Goal: Check status: Check status

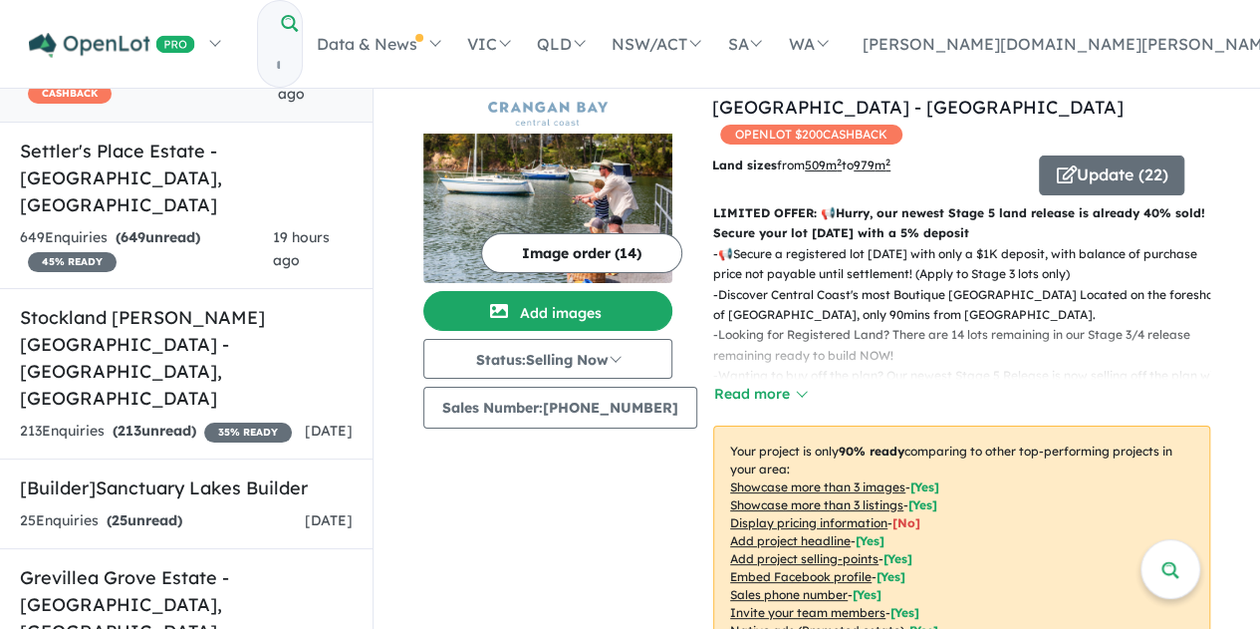
scroll to position [200, 0]
click at [185, 302] on link "Stockland Calderwood Valley - Calderwood , NSW 213 Enquir ies ( 213 unread) 35 …" at bounding box center [186, 372] width 373 height 171
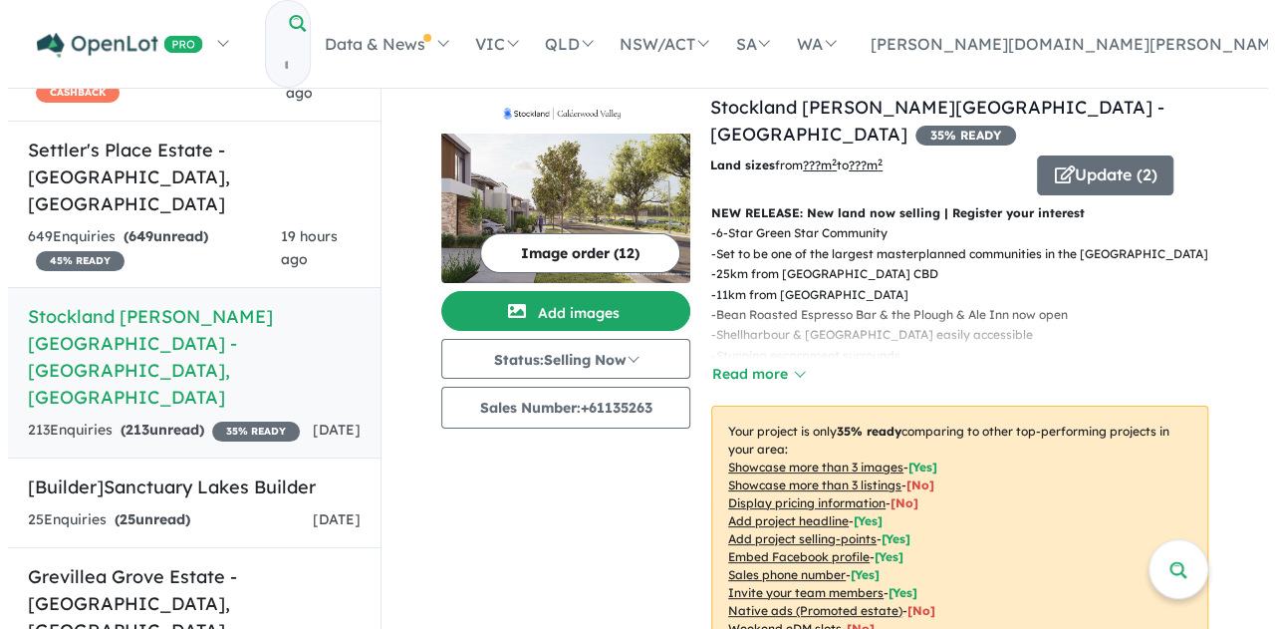
scroll to position [508, 0]
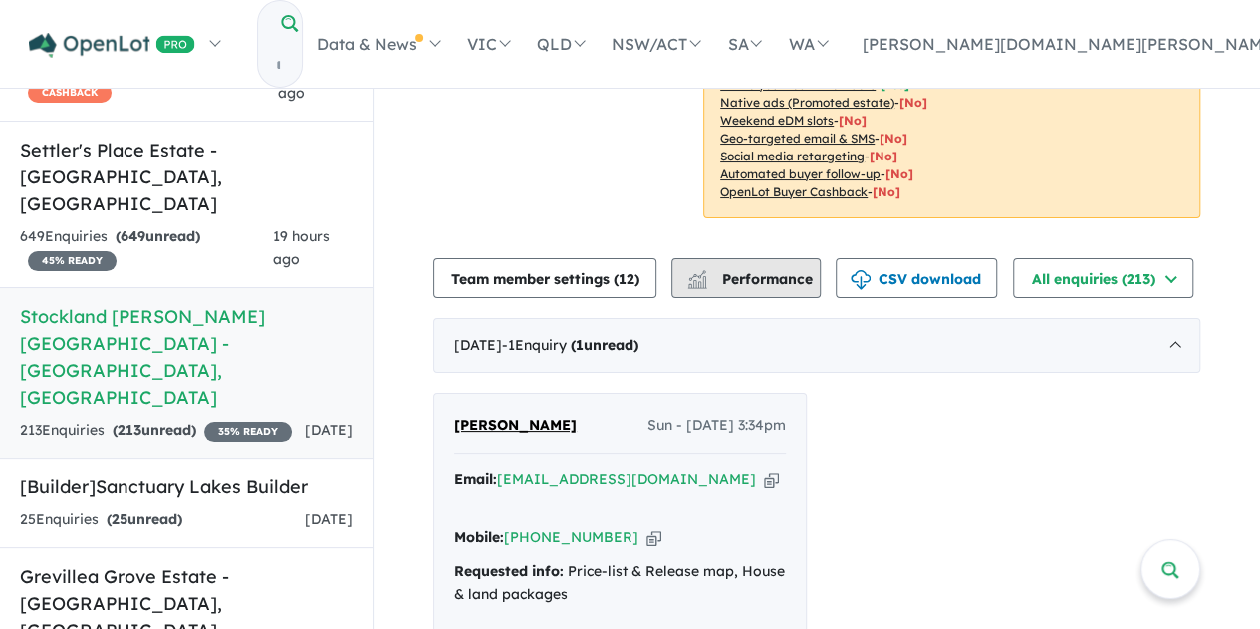
click at [727, 258] on button "Performance" at bounding box center [745, 278] width 149 height 40
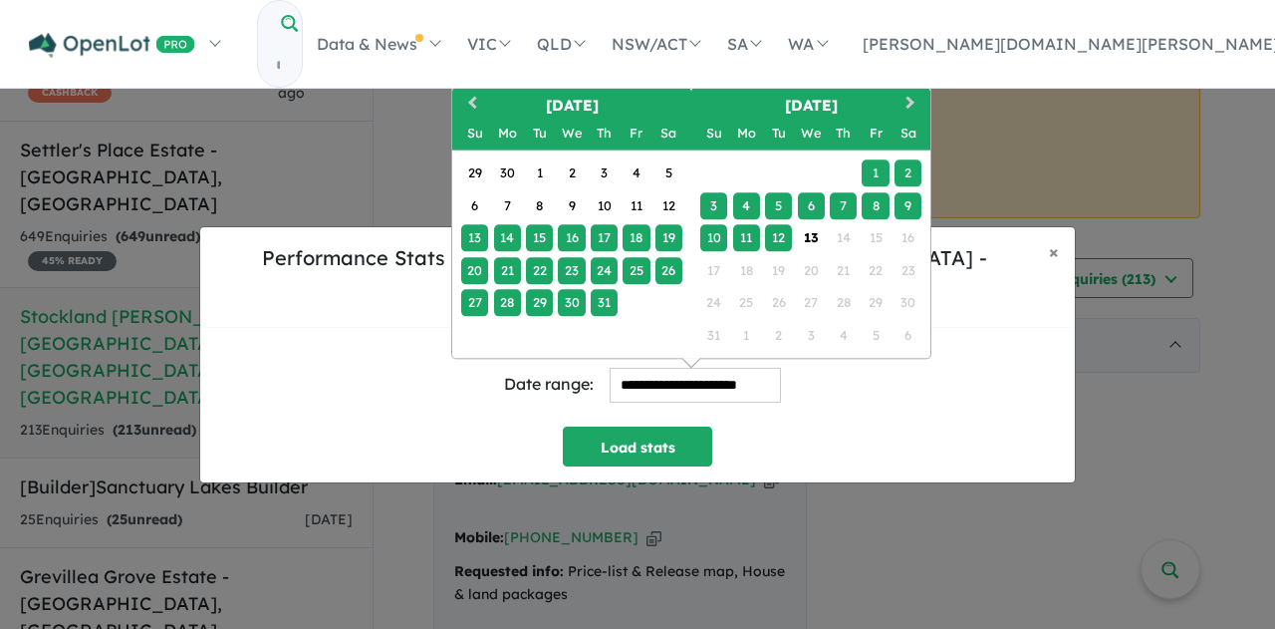
click at [705, 374] on input "**********" at bounding box center [695, 385] width 171 height 35
click at [472, 91] on span "Previous Month" at bounding box center [472, 103] width 0 height 25
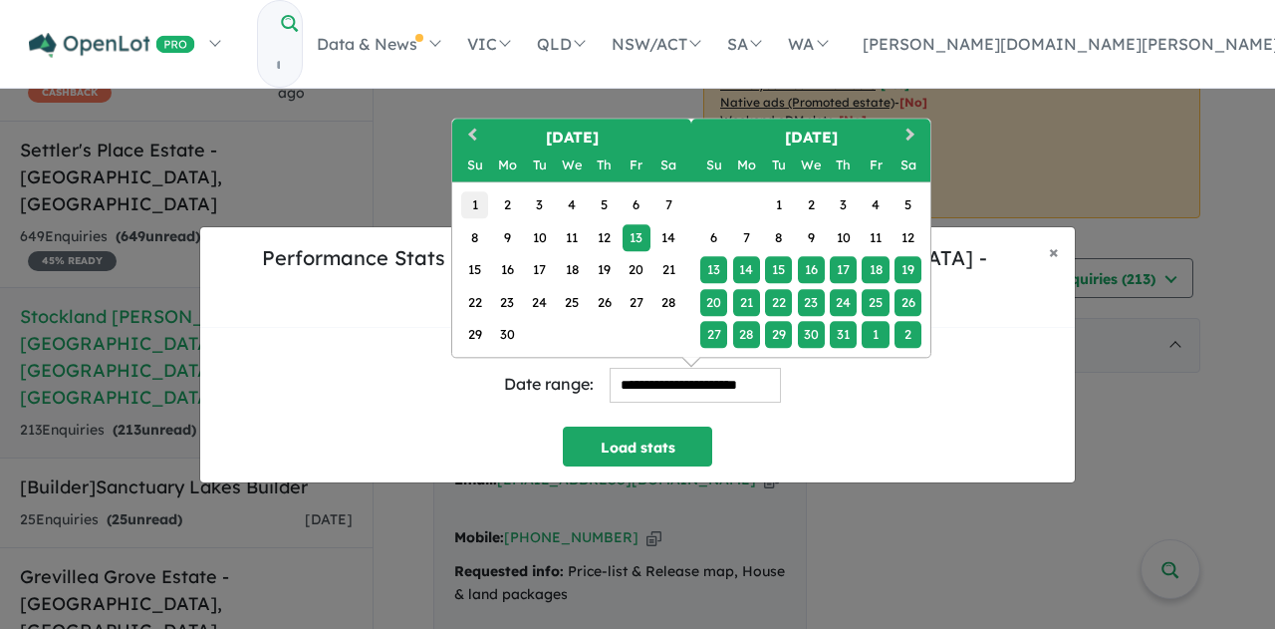
click at [472, 191] on div "1" at bounding box center [474, 204] width 27 height 27
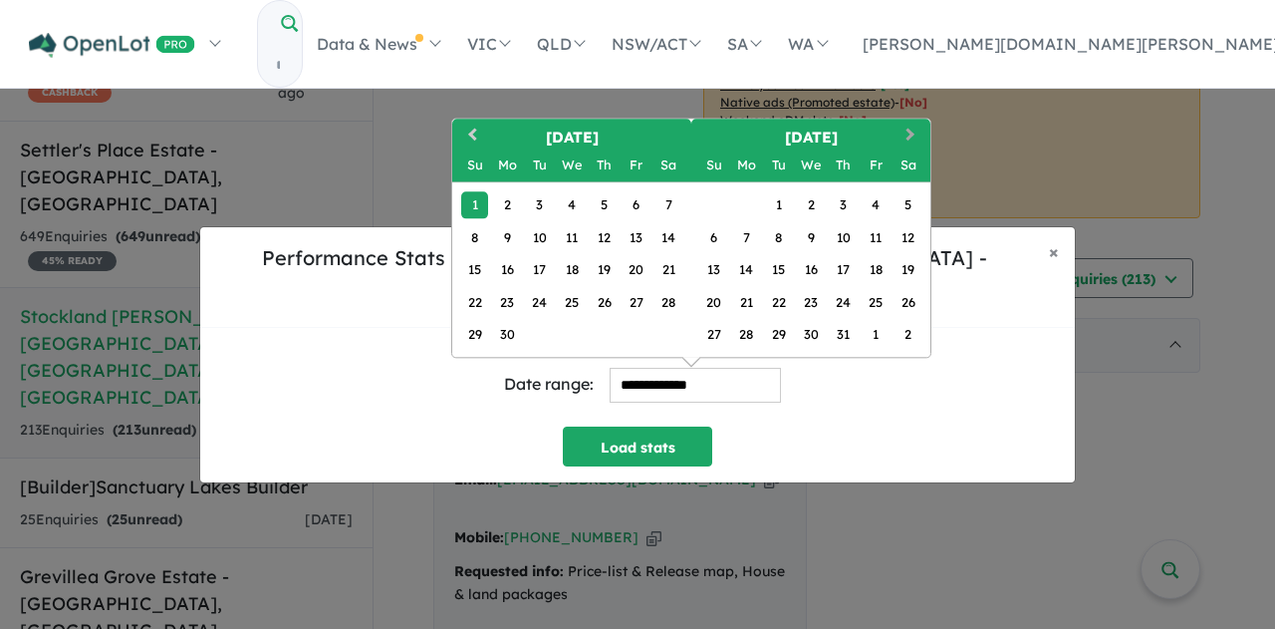
click at [912, 123] on button "Next Month" at bounding box center [913, 137] width 32 height 32
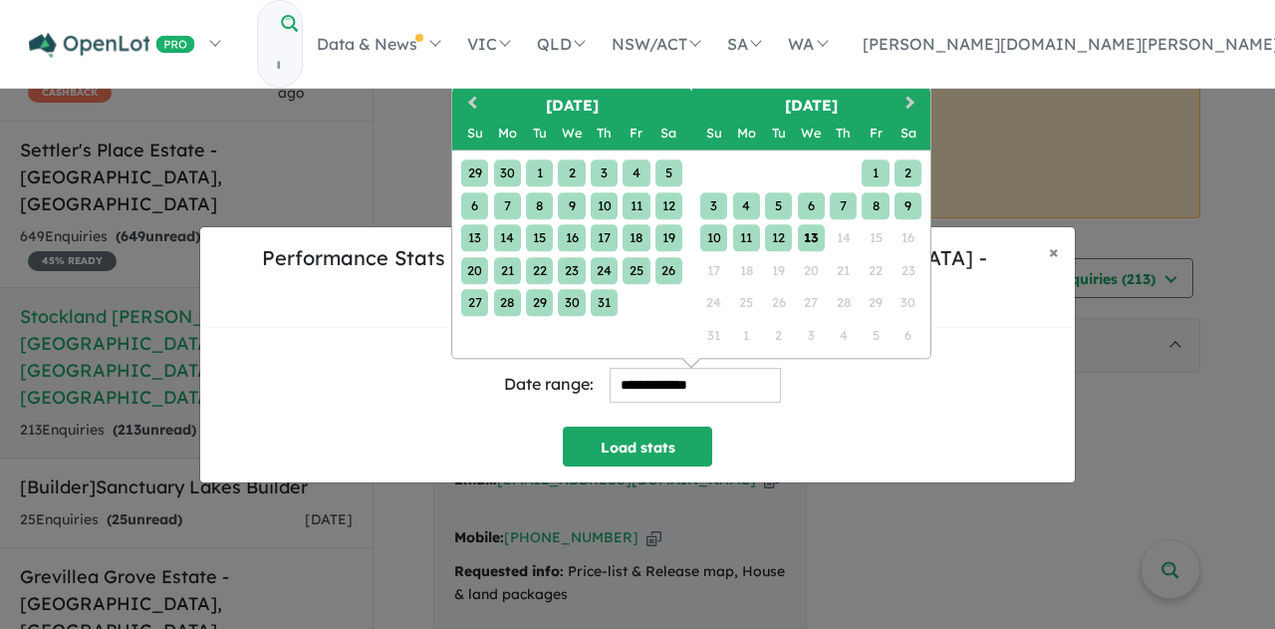
click at [809, 224] on div "13" at bounding box center [811, 237] width 27 height 27
type input "**********"
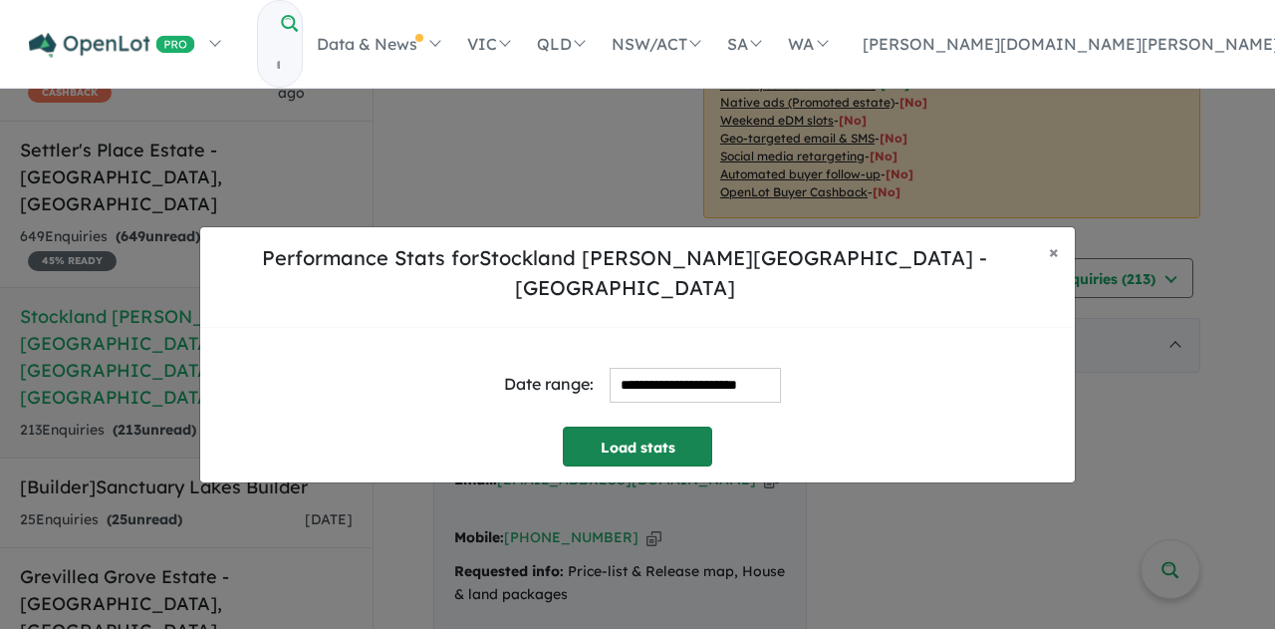
click at [636, 438] on button "Load stats" at bounding box center [637, 446] width 149 height 40
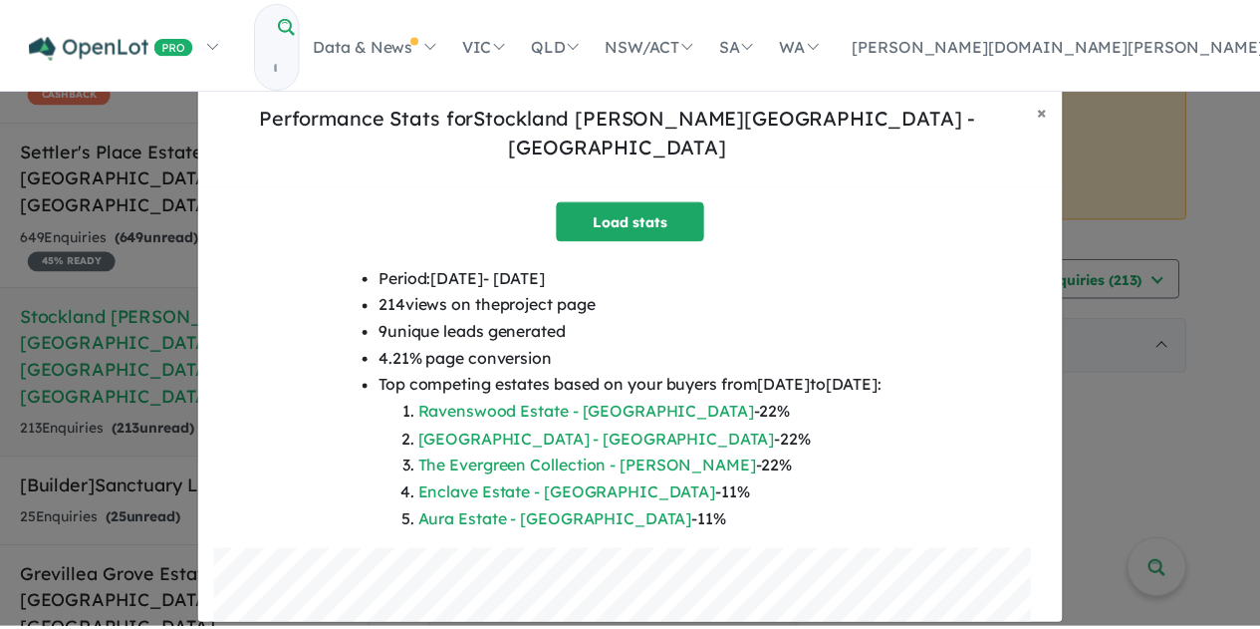
scroll to position [87, 0]
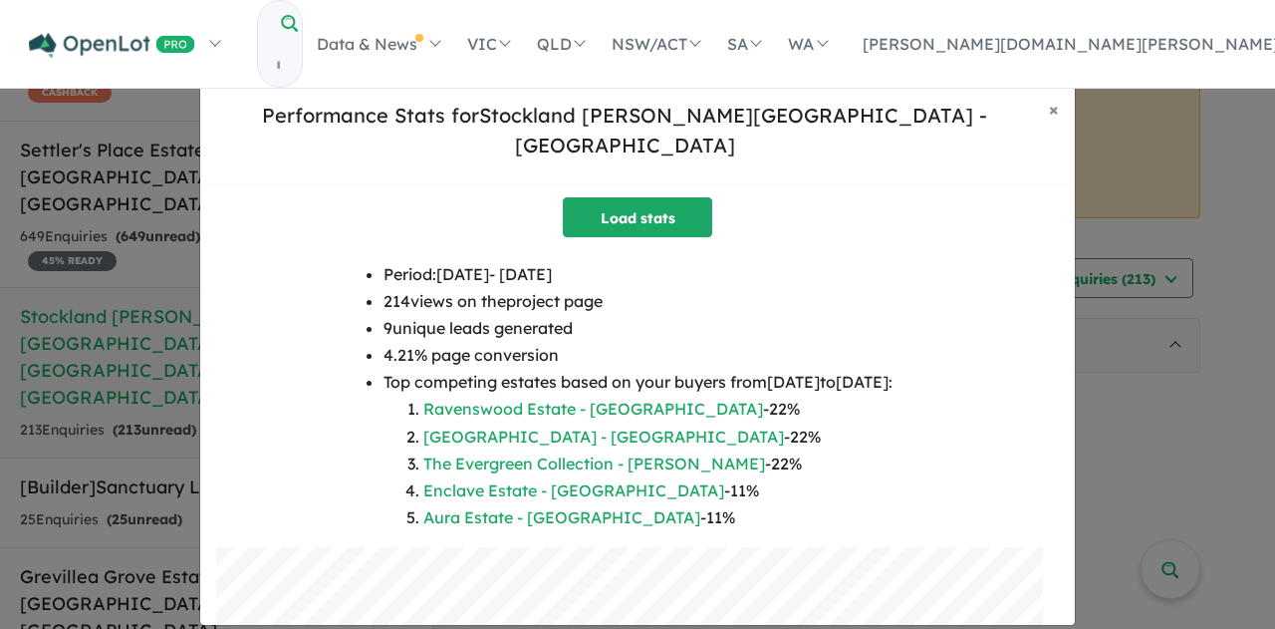
drag, startPoint x: 553, startPoint y: 312, endPoint x: 323, endPoint y: 320, distance: 230.3
click at [384, 320] on li "9 unique leads generated" at bounding box center [638, 328] width 509 height 27
copy li "9 unique leads generated"
click at [211, 80] on div "**********" at bounding box center [637, 354] width 1275 height 629
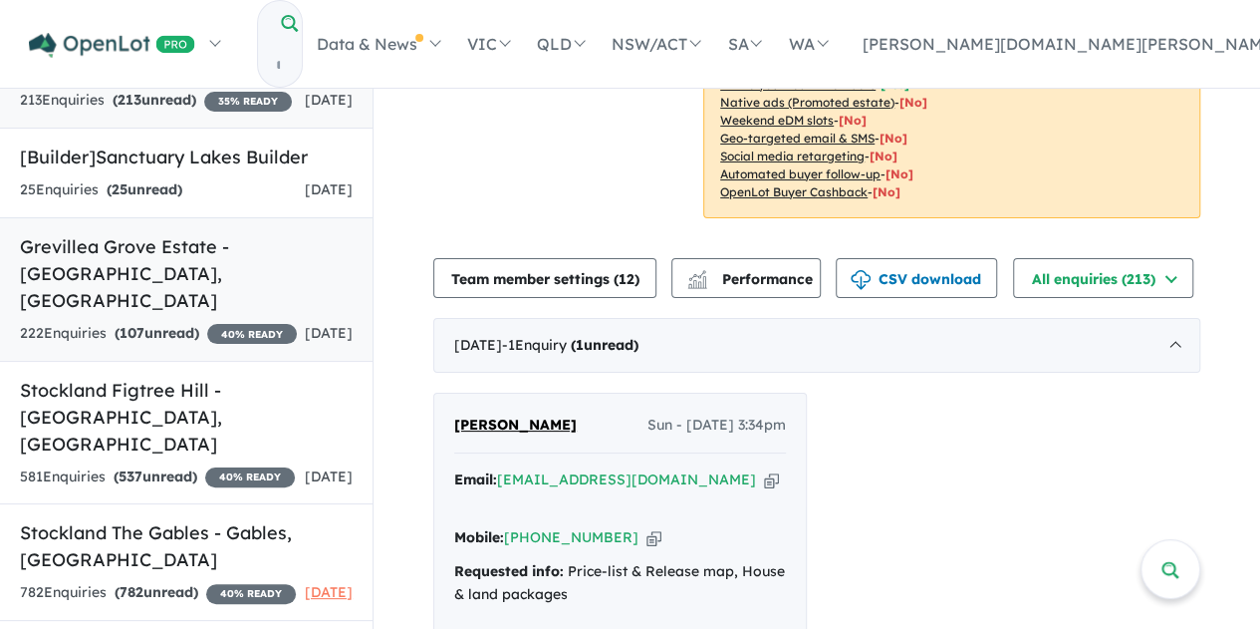
scroll to position [531, 0]
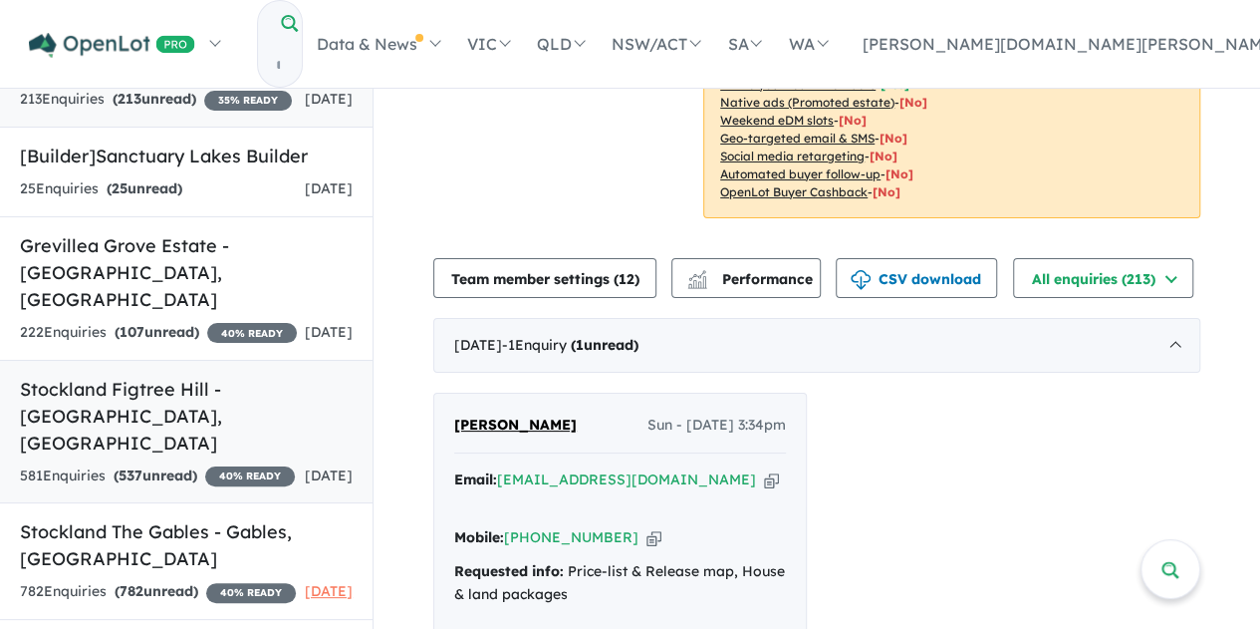
click at [215, 464] on div "581 Enquir ies ( 537 unread) 40 % READY" at bounding box center [157, 476] width 275 height 24
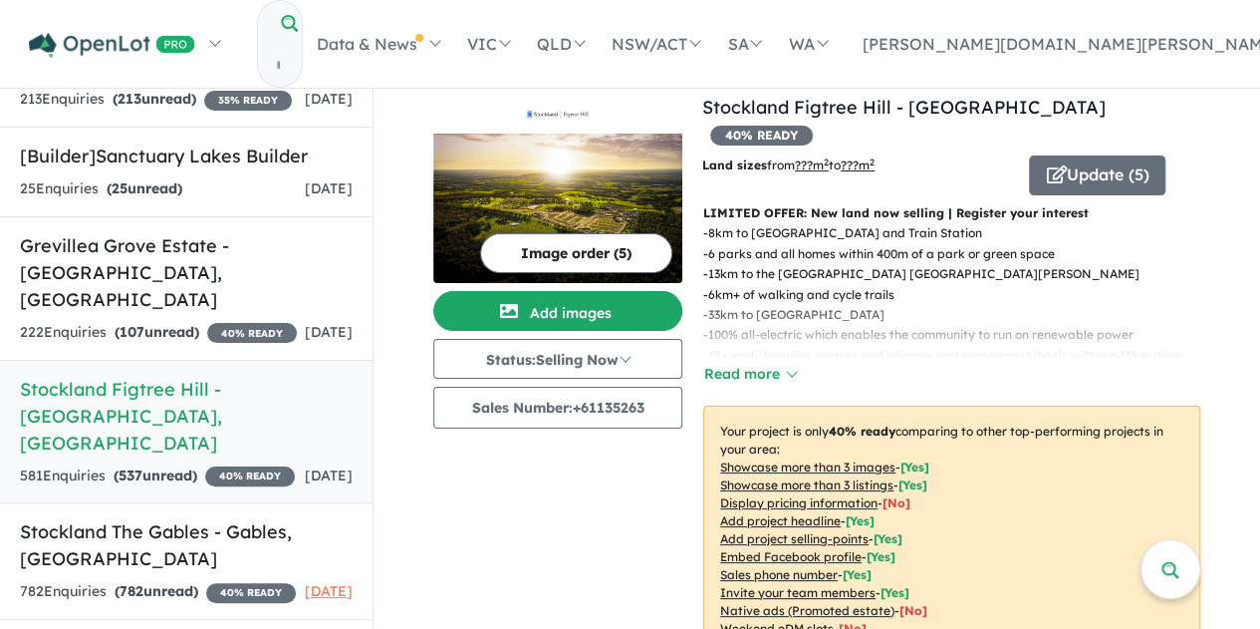
scroll to position [432, 0]
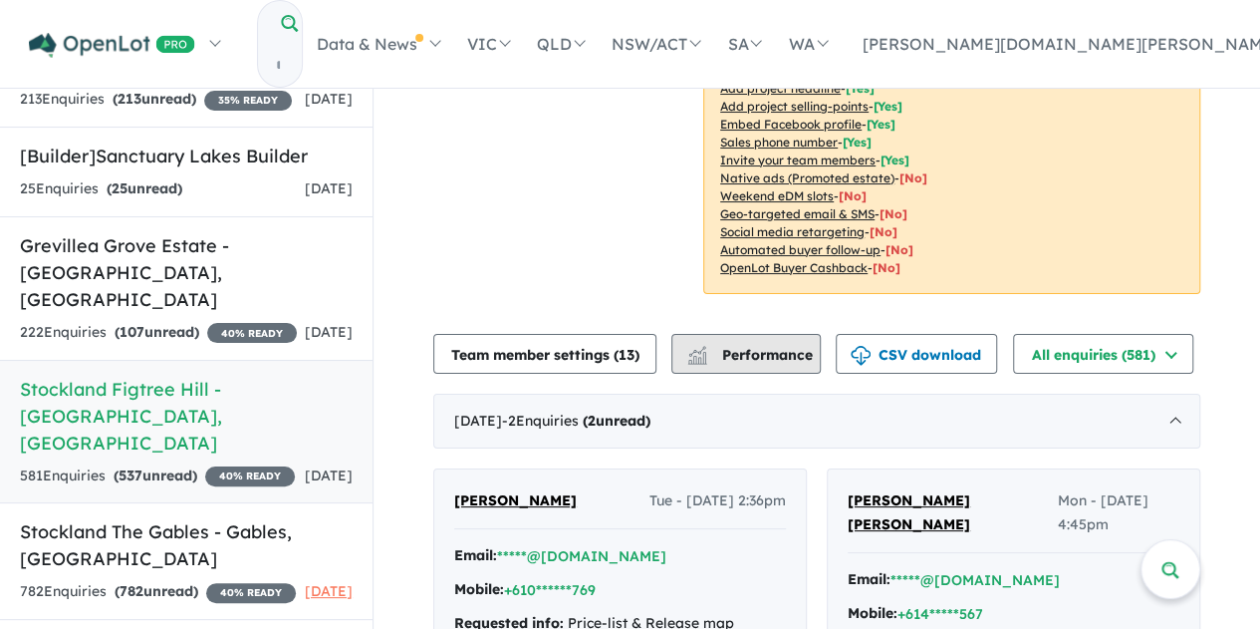
click at [771, 346] on span "Performance" at bounding box center [751, 355] width 123 height 18
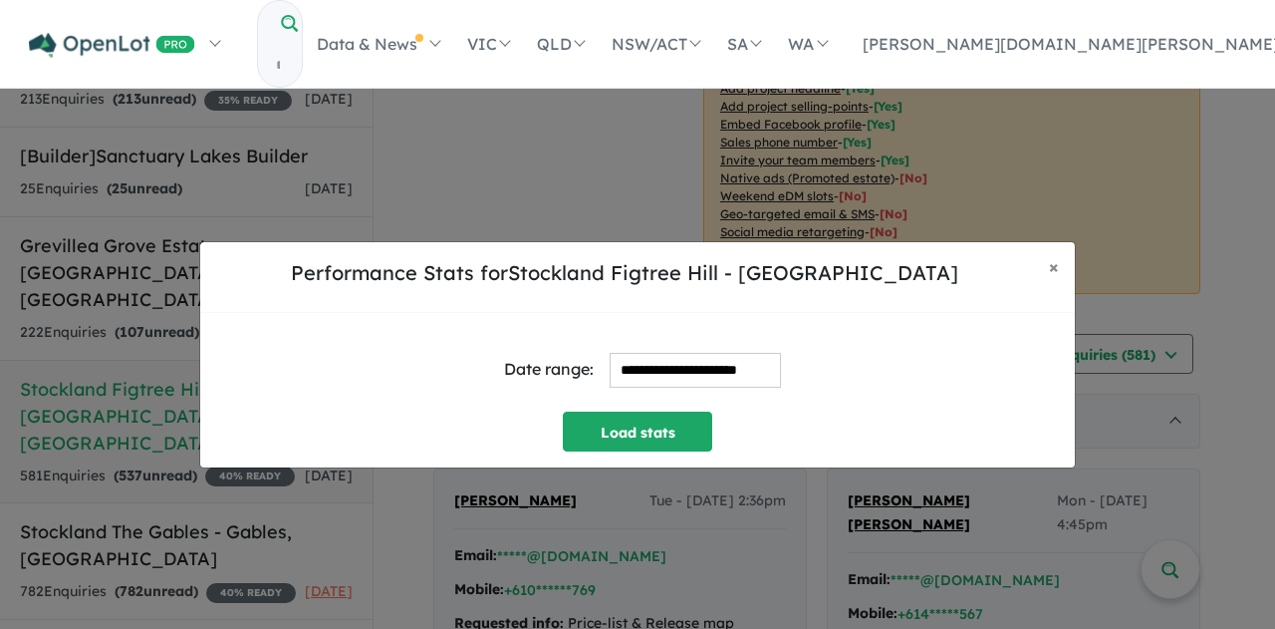
click at [697, 373] on input "**********" at bounding box center [695, 370] width 171 height 35
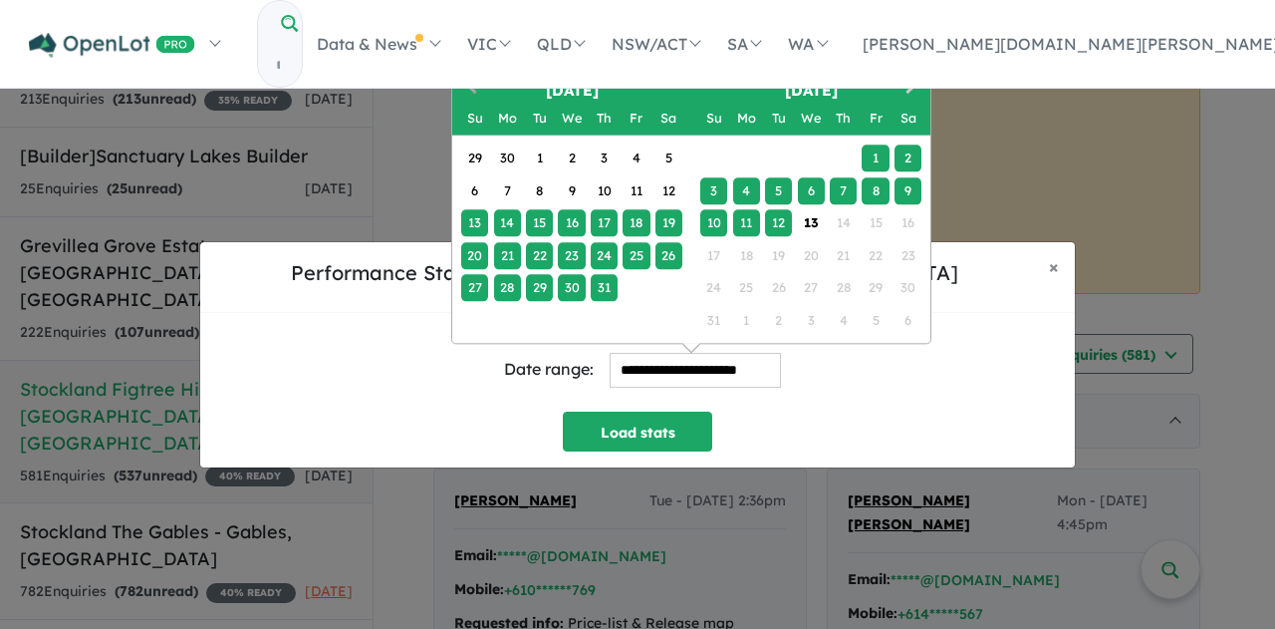
click at [466, 76] on button "Previous Month" at bounding box center [470, 90] width 32 height 32
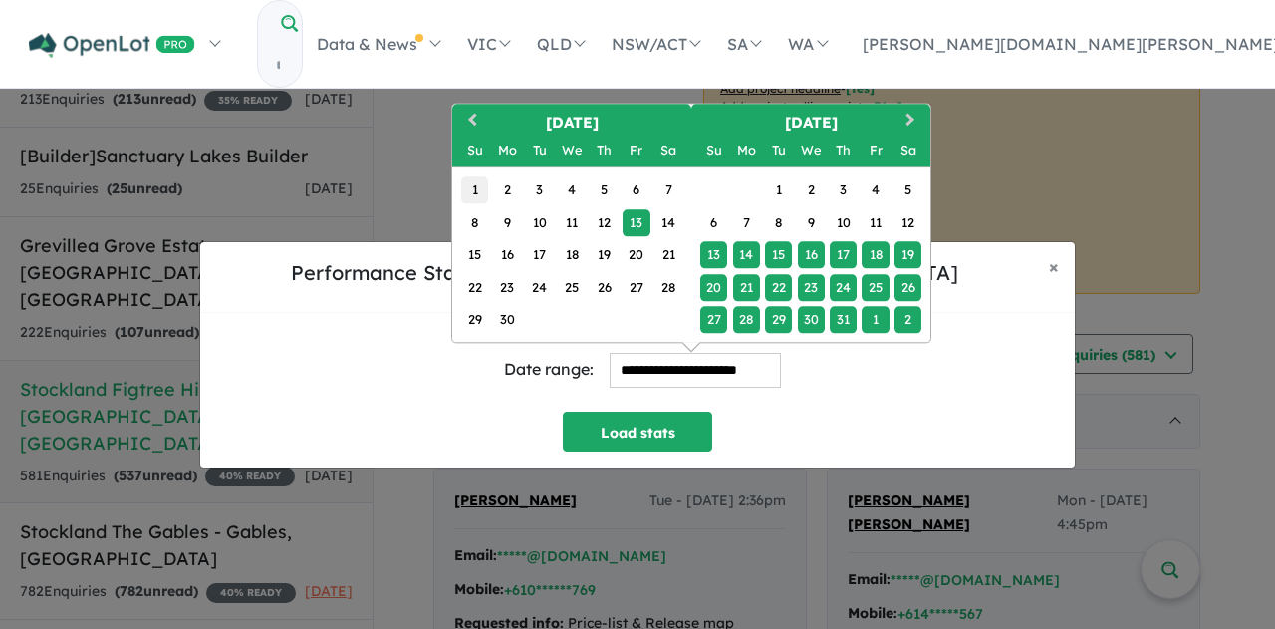
click at [474, 191] on div "1" at bounding box center [474, 189] width 27 height 27
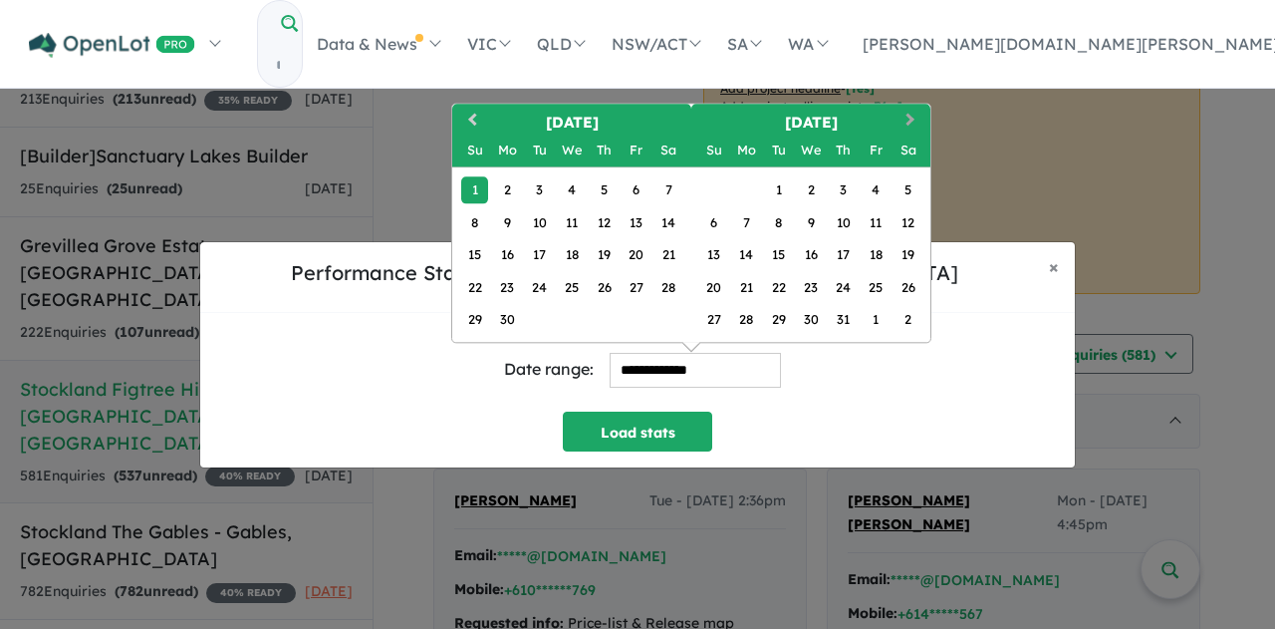
click at [907, 110] on button "Next Month" at bounding box center [913, 122] width 32 height 32
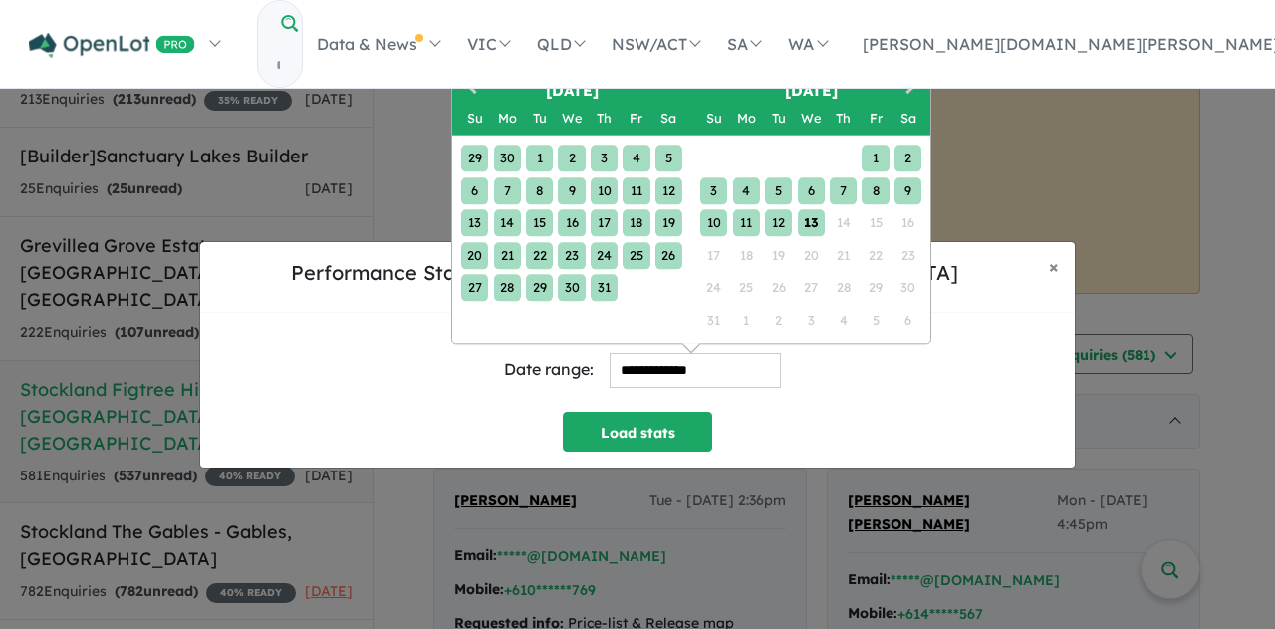
click at [813, 218] on div "13" at bounding box center [811, 222] width 27 height 27
type input "**********"
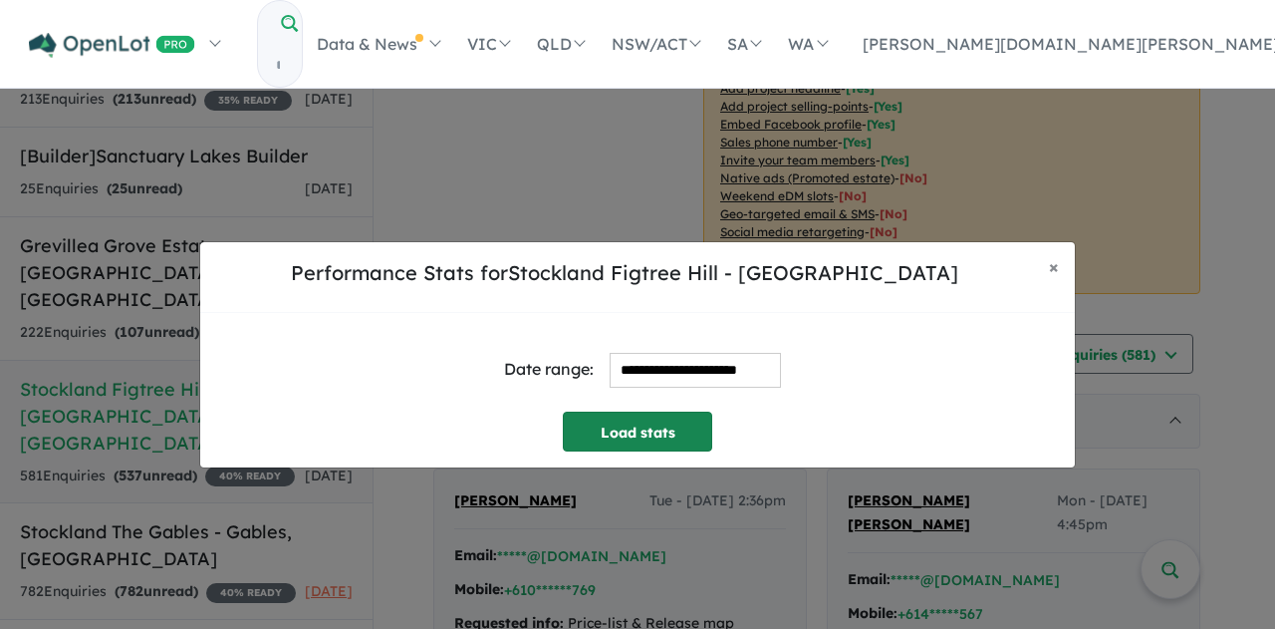
click at [663, 433] on button "Load stats" at bounding box center [637, 431] width 149 height 40
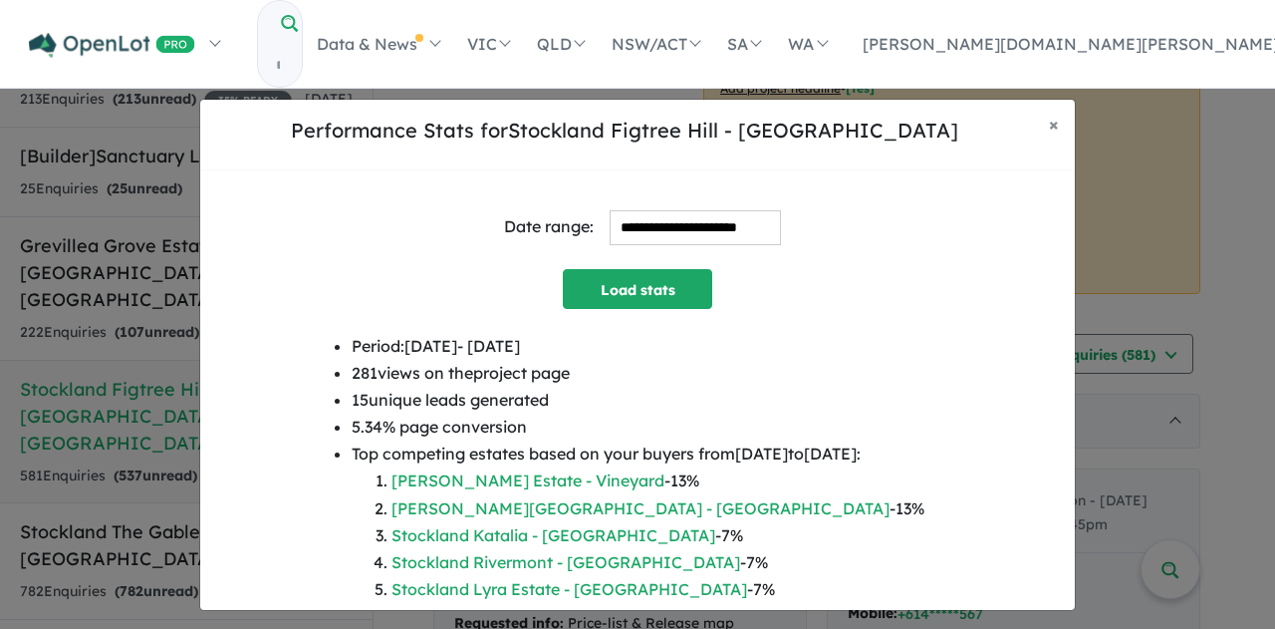
drag, startPoint x: 581, startPoint y: 394, endPoint x: 337, endPoint y: 403, distance: 244.3
click at [352, 403] on li "15 unique leads generated" at bounding box center [638, 400] width 573 height 27
copy li "15 unique leads generated"
click at [36, 318] on div "**********" at bounding box center [637, 354] width 1275 height 629
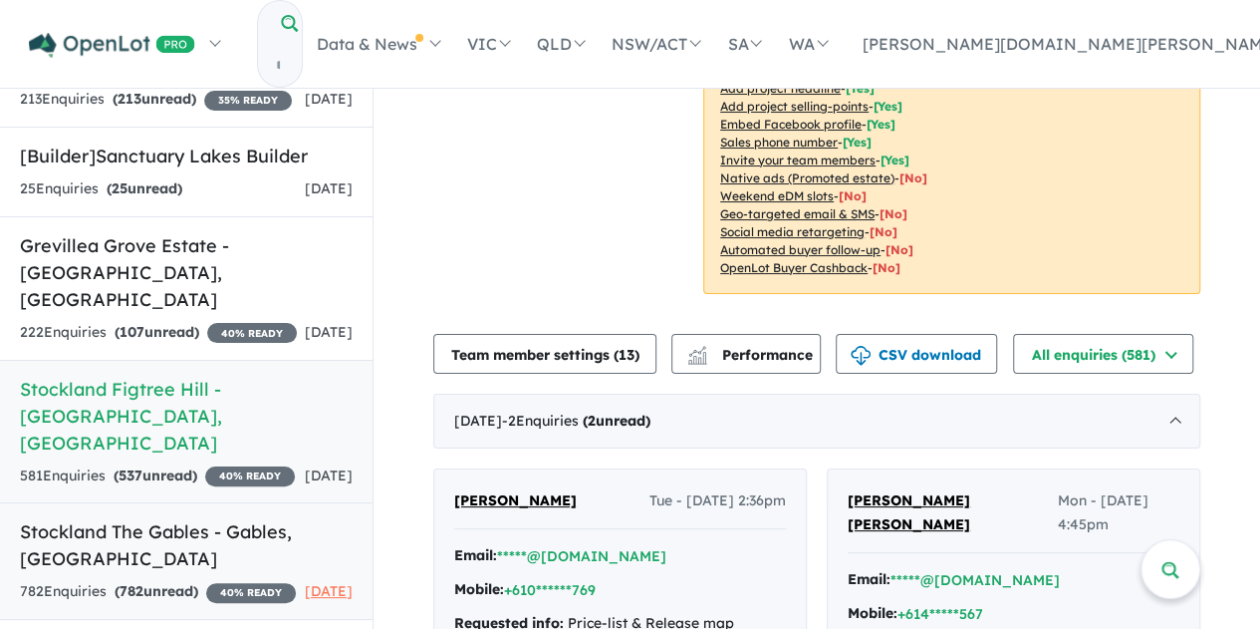
click at [142, 582] on span "782" at bounding box center [132, 591] width 24 height 18
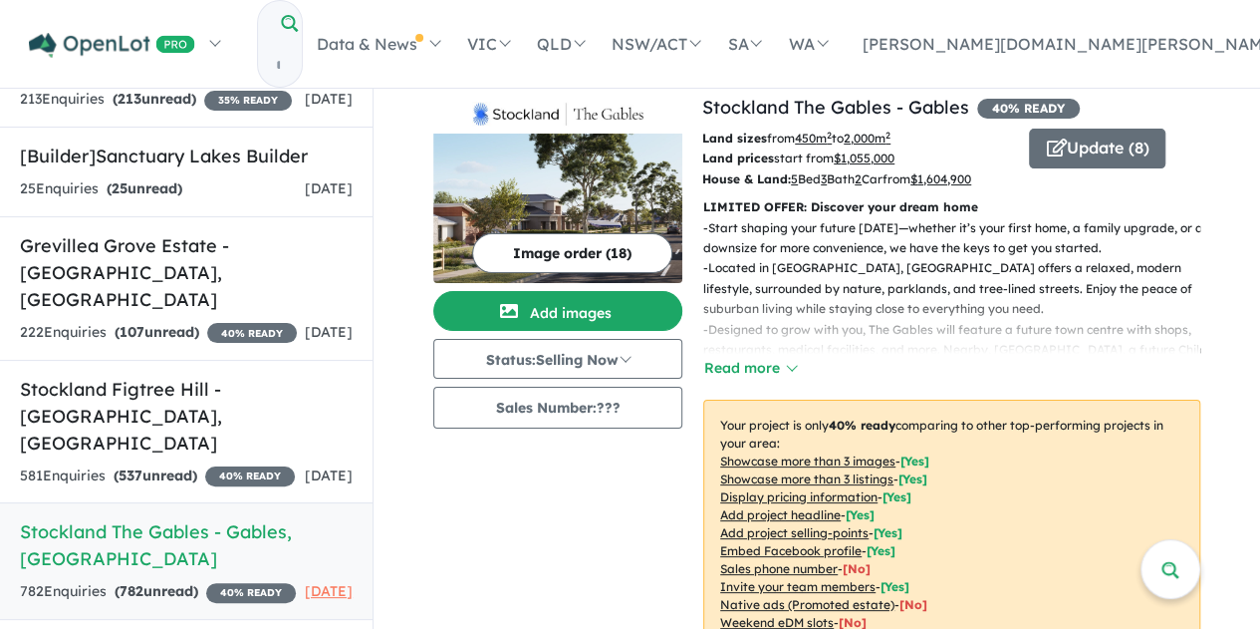
scroll to position [428, 0]
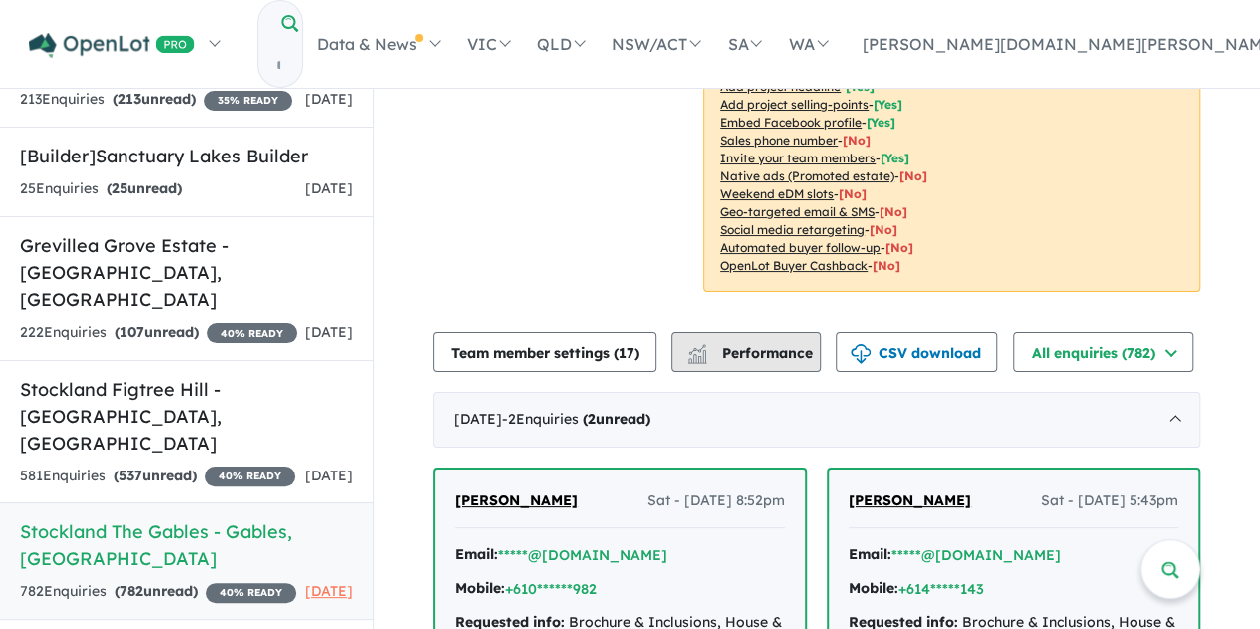
click at [739, 353] on span "Performance" at bounding box center [751, 353] width 123 height 18
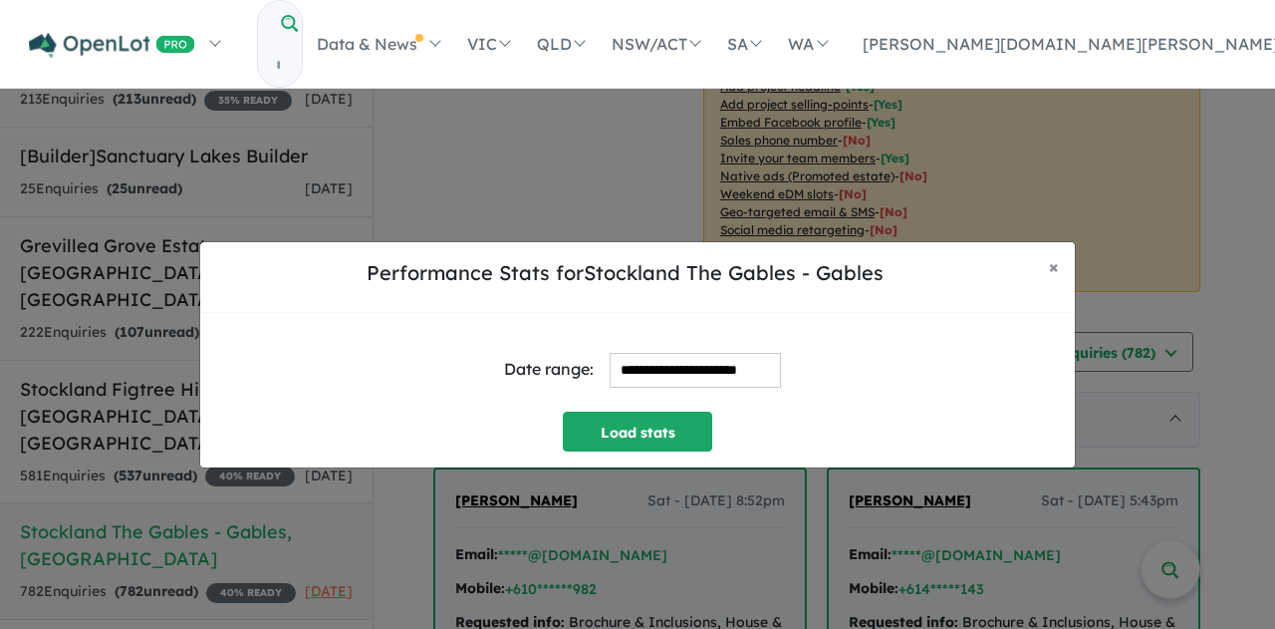
click at [633, 376] on input "**********" at bounding box center [695, 370] width 171 height 35
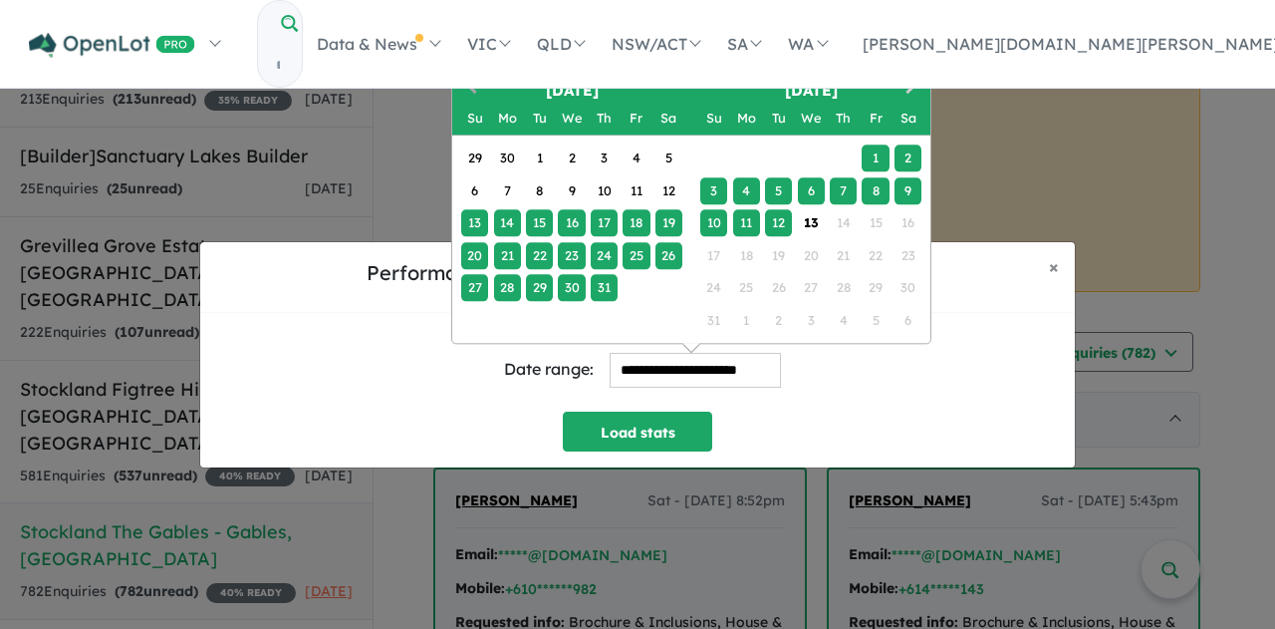
click at [472, 87] on span "Previous Month" at bounding box center [472, 88] width 0 height 25
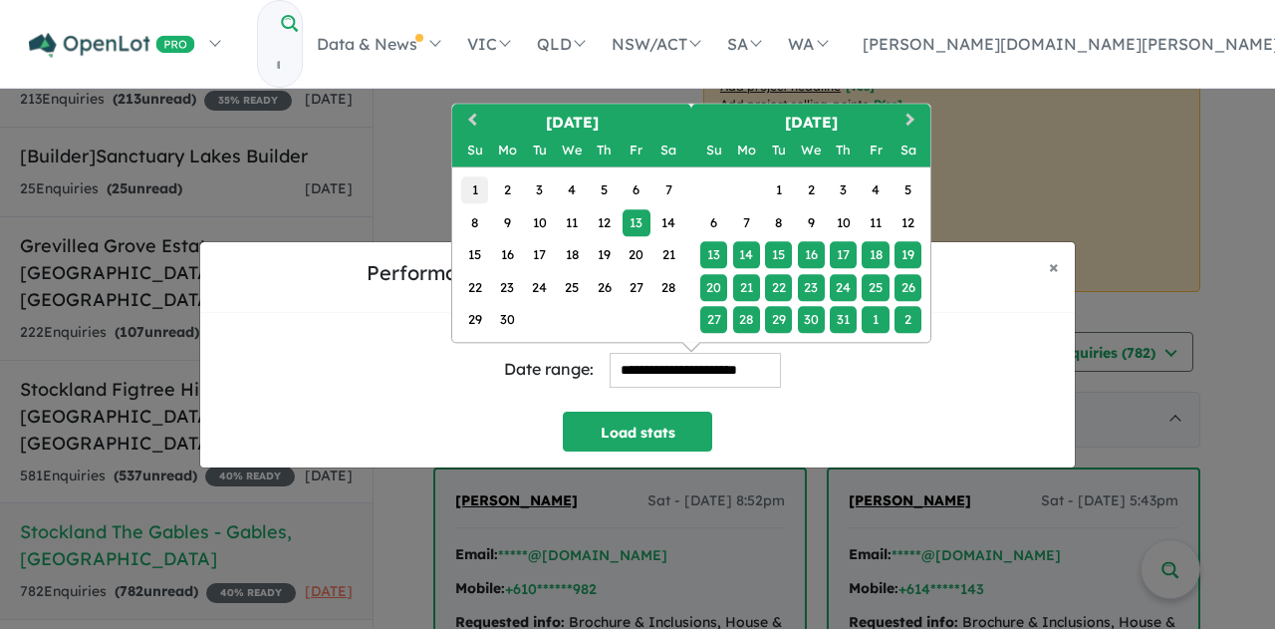
click at [472, 186] on div "1" at bounding box center [474, 189] width 27 height 27
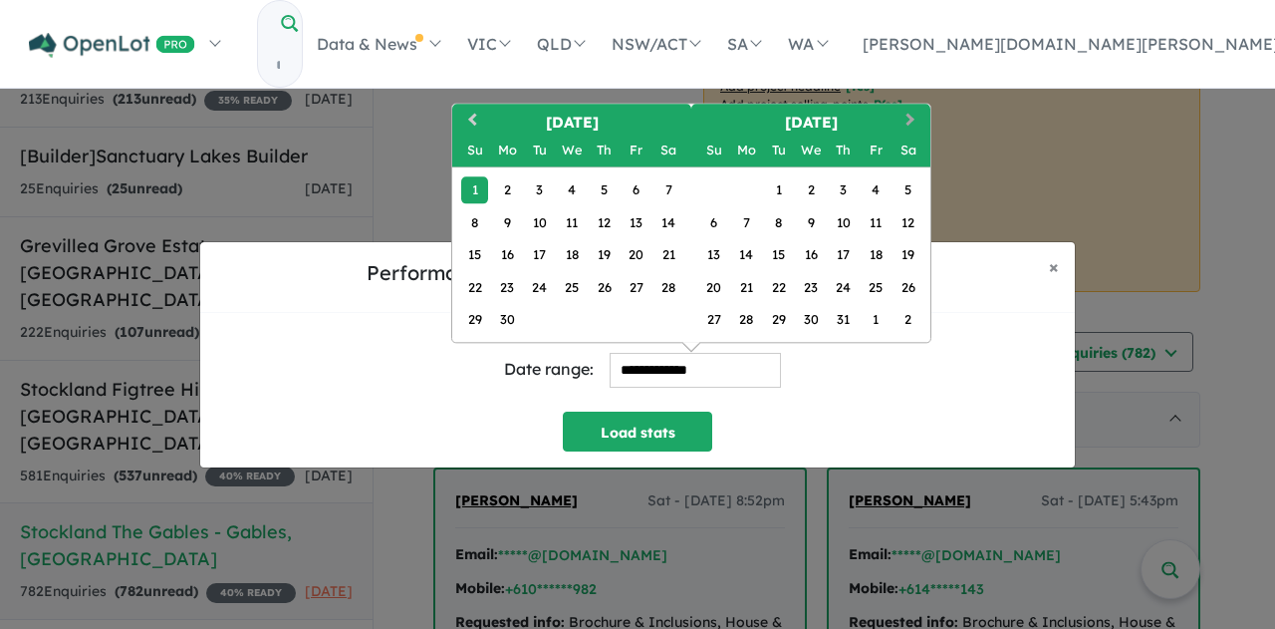
click at [909, 108] on button "Next Month" at bounding box center [913, 122] width 32 height 32
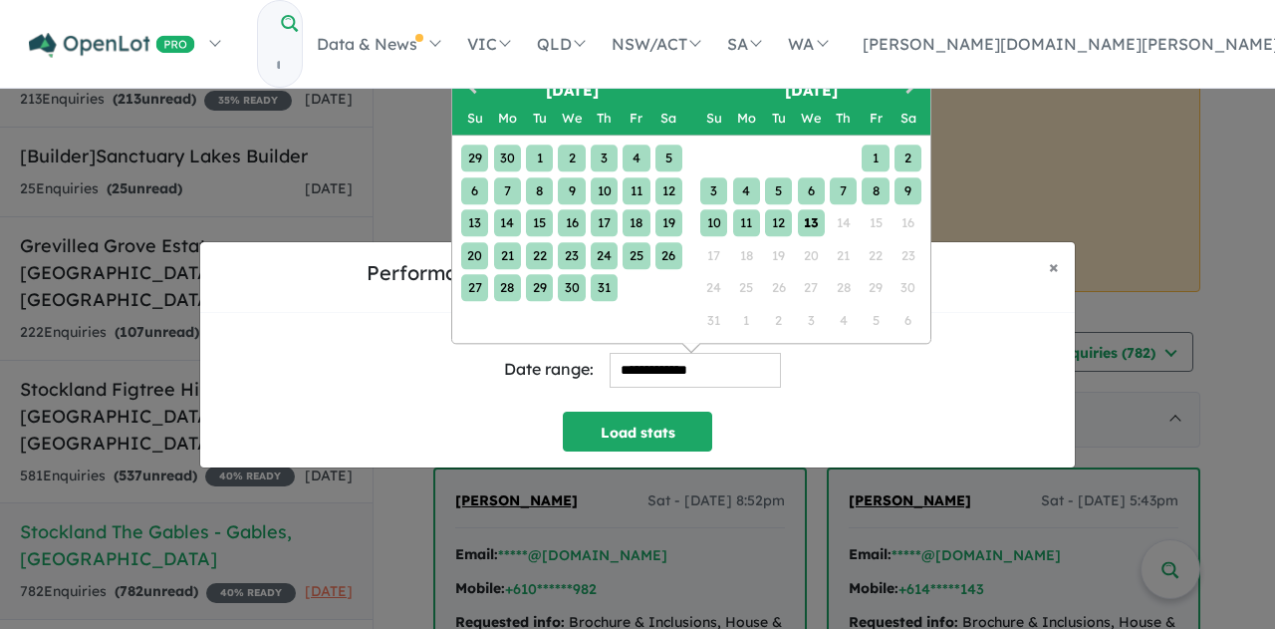
click at [807, 223] on div "13" at bounding box center [811, 222] width 27 height 27
type input "**********"
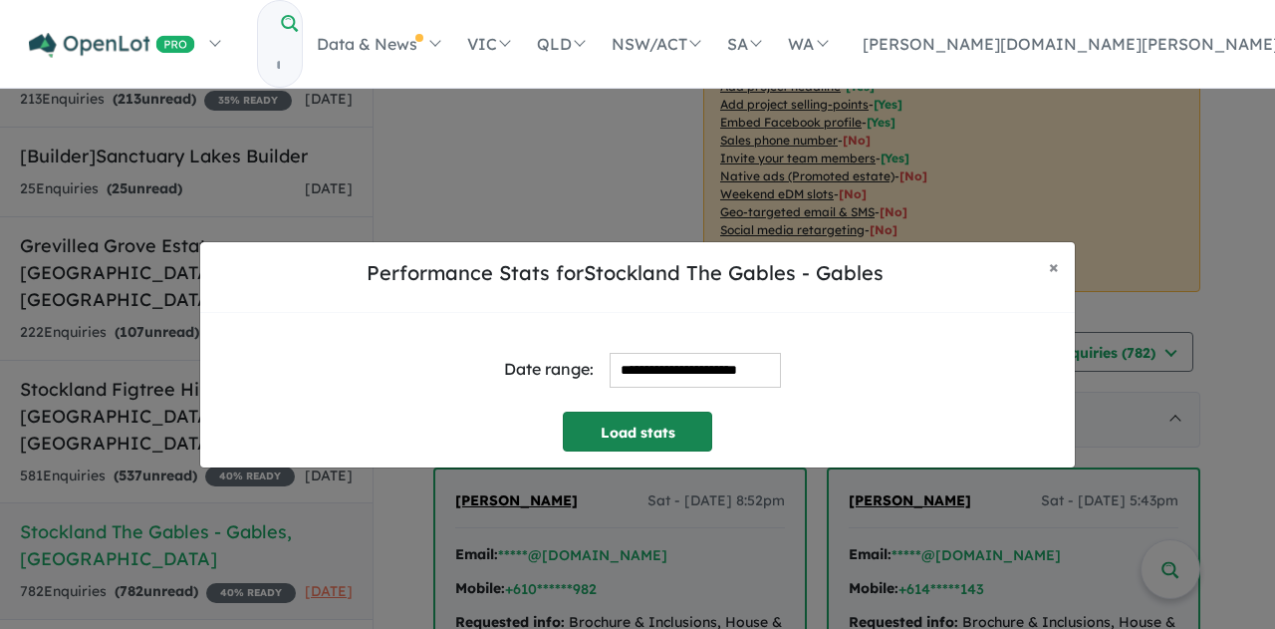
click at [665, 416] on button "Load stats" at bounding box center [637, 431] width 149 height 40
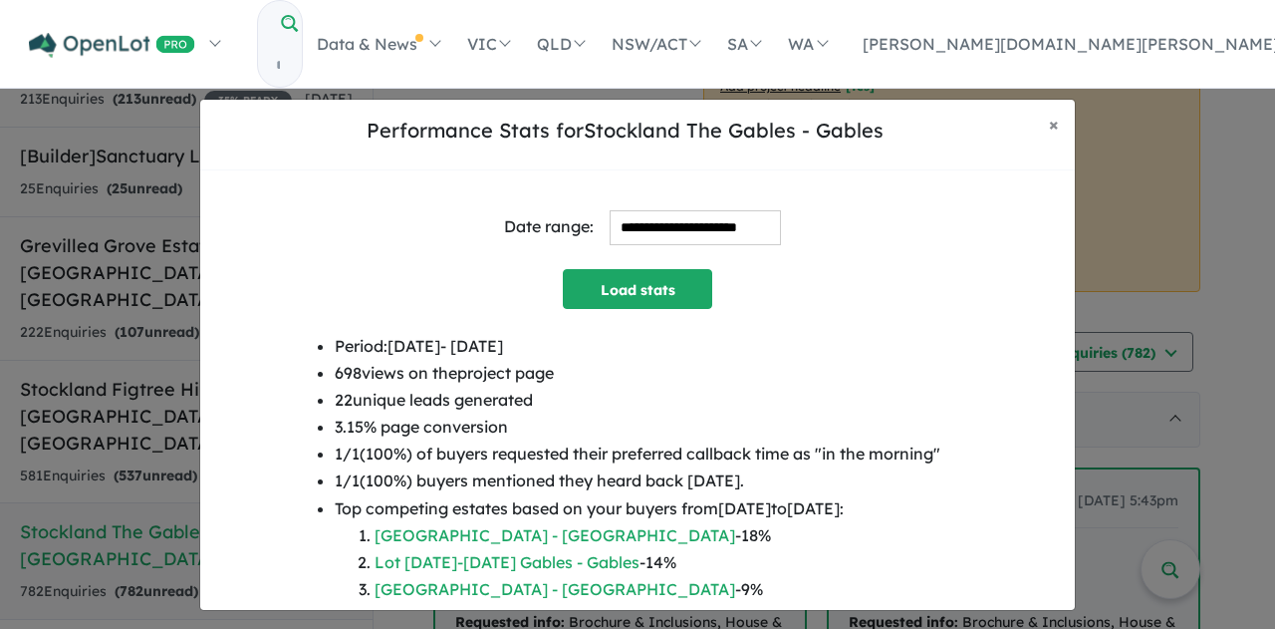
drag, startPoint x: 540, startPoint y: 397, endPoint x: 316, endPoint y: 407, distance: 224.4
click at [316, 407] on div "Period: 2025-06-01 - 2025-08-13 698 views on the project page 22 unique leads g…" at bounding box center [637, 503] width 843 height 341
copy li "22 unique leads generated"
click at [34, 397] on div "**********" at bounding box center [637, 354] width 1275 height 629
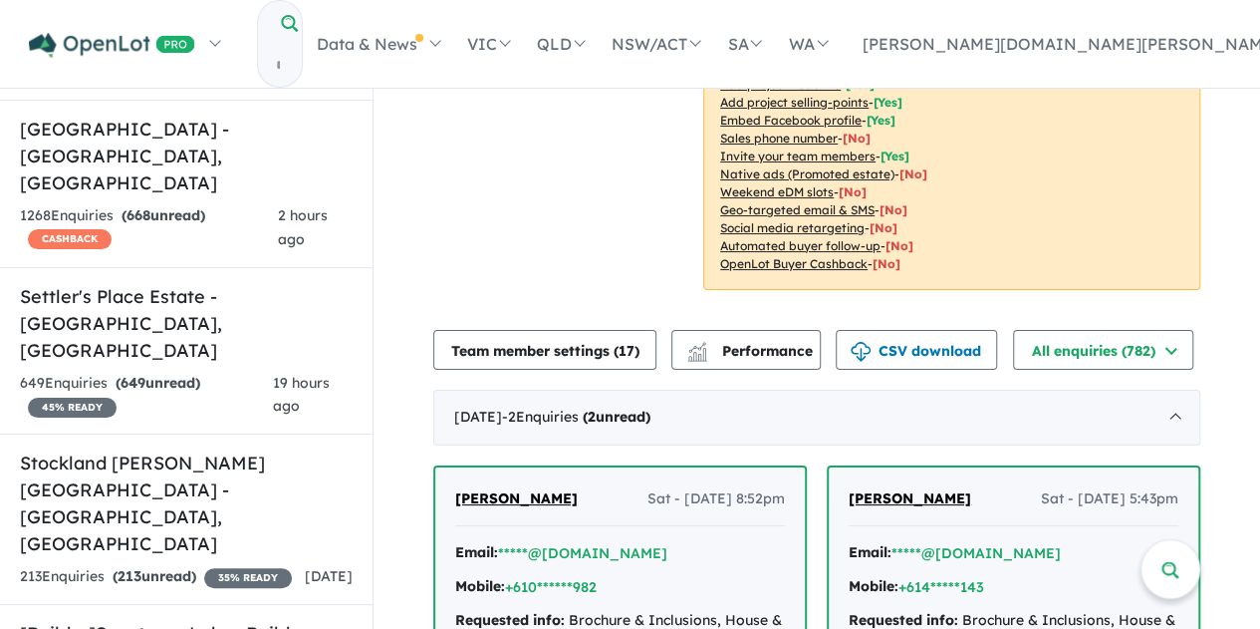
scroll to position [0, 0]
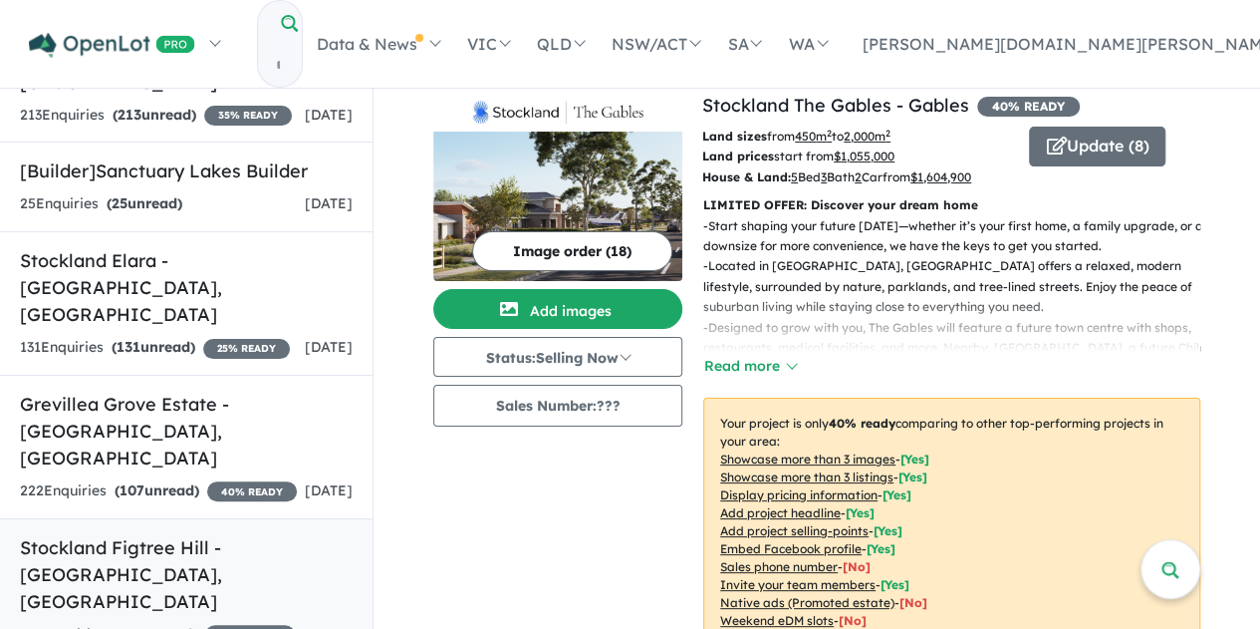
scroll to position [221, 0]
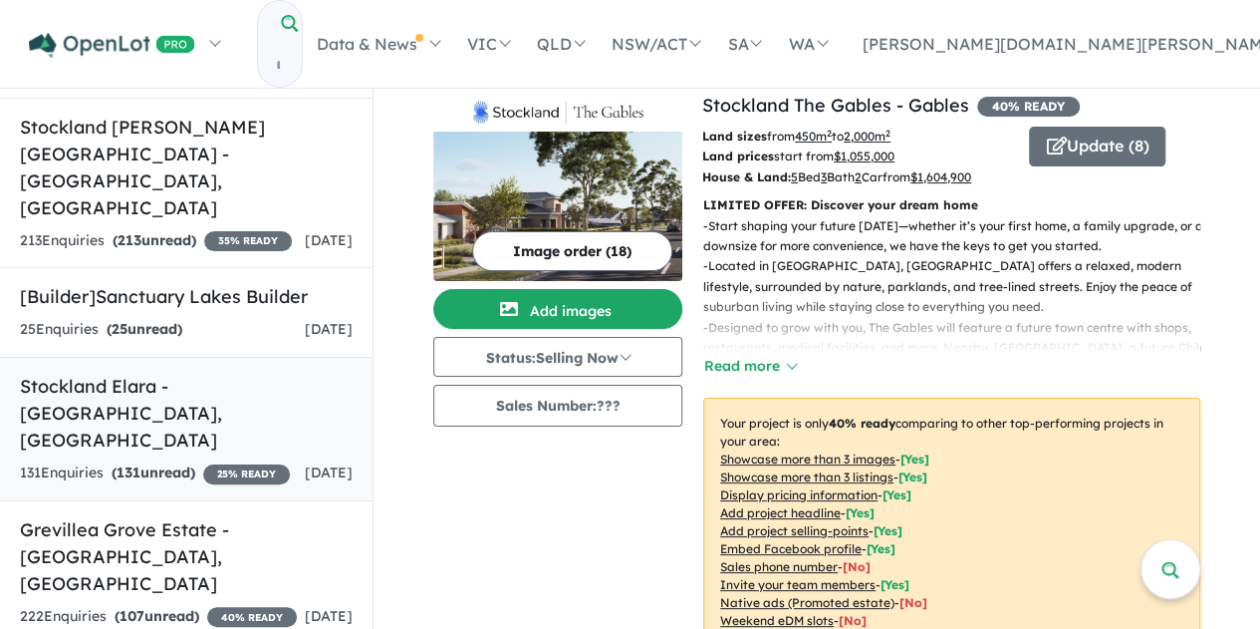
click at [184, 373] on h5 "Stockland Elara - [GEOGRAPHIC_DATA] , [GEOGRAPHIC_DATA]" at bounding box center [186, 413] width 333 height 81
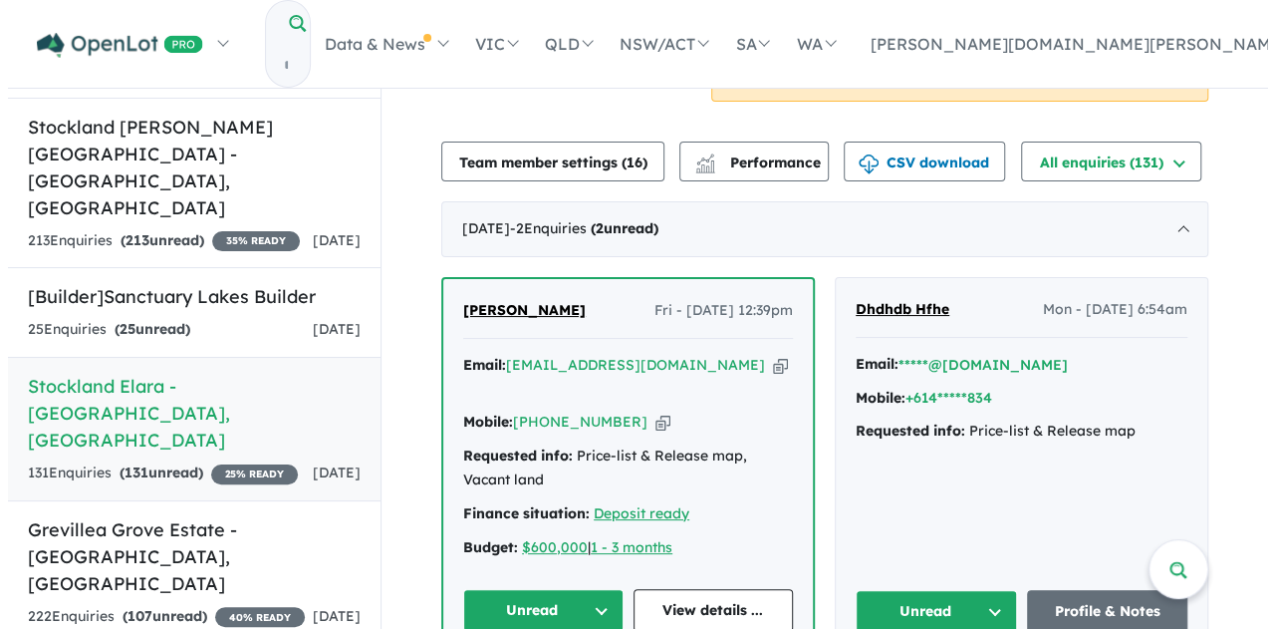
scroll to position [576, 0]
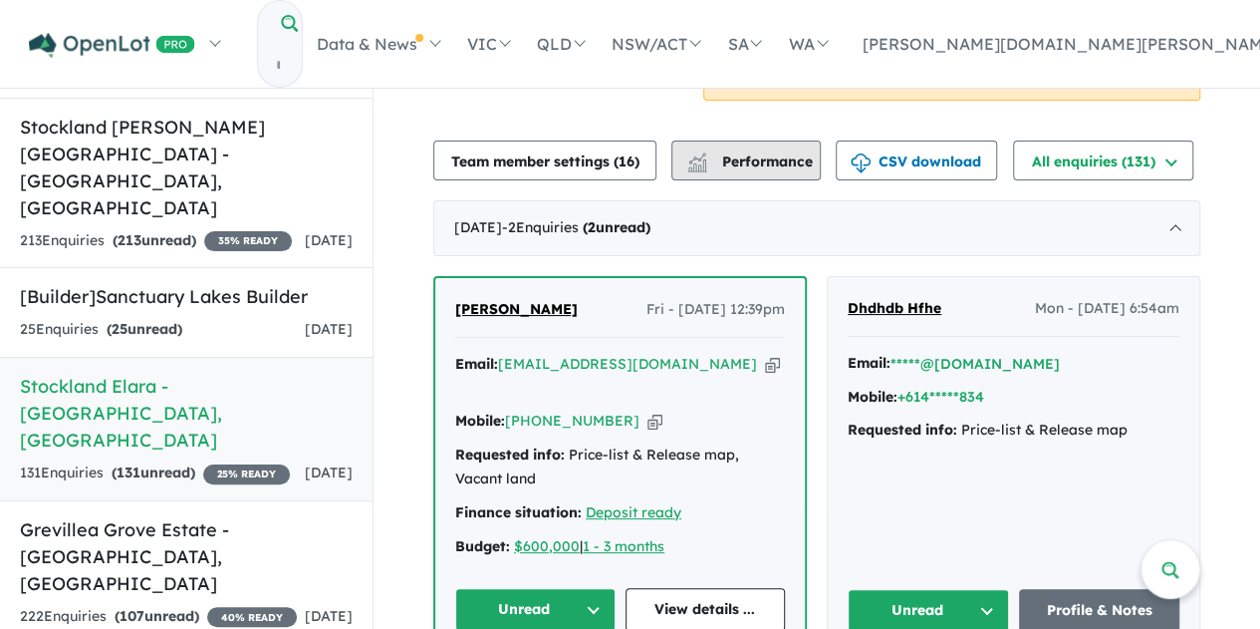
click at [755, 157] on span "Performance" at bounding box center [751, 161] width 123 height 18
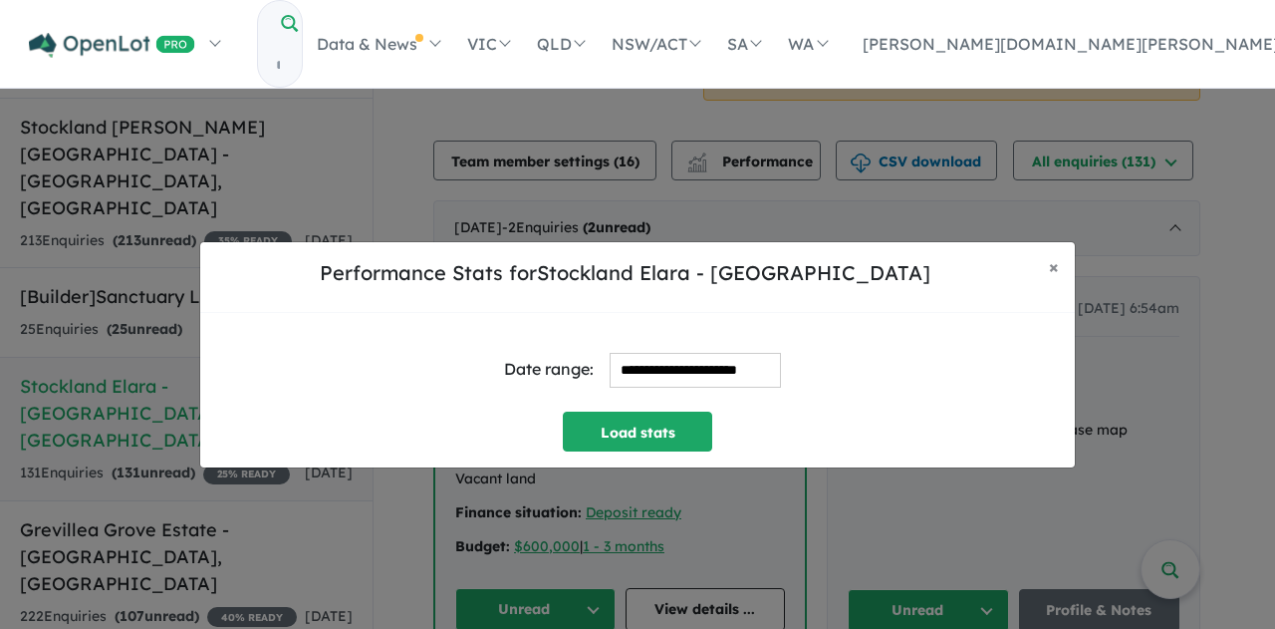
click at [702, 369] on input "**********" at bounding box center [695, 370] width 171 height 35
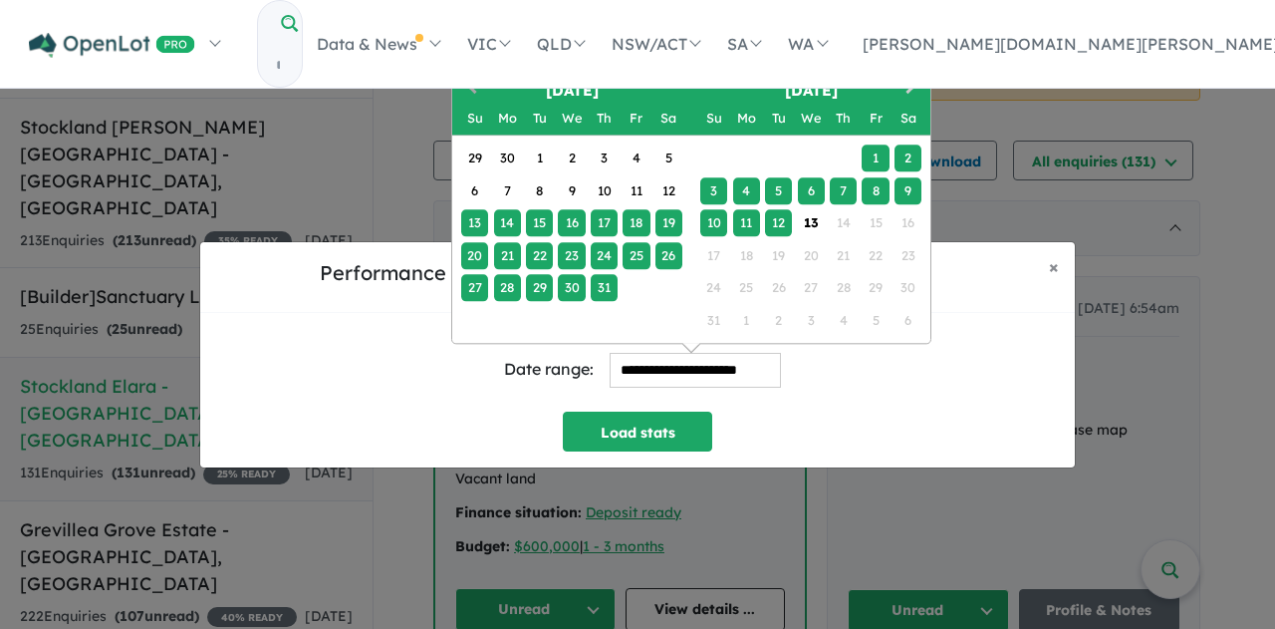
click at [472, 90] on span "Previous Month" at bounding box center [472, 88] width 0 height 25
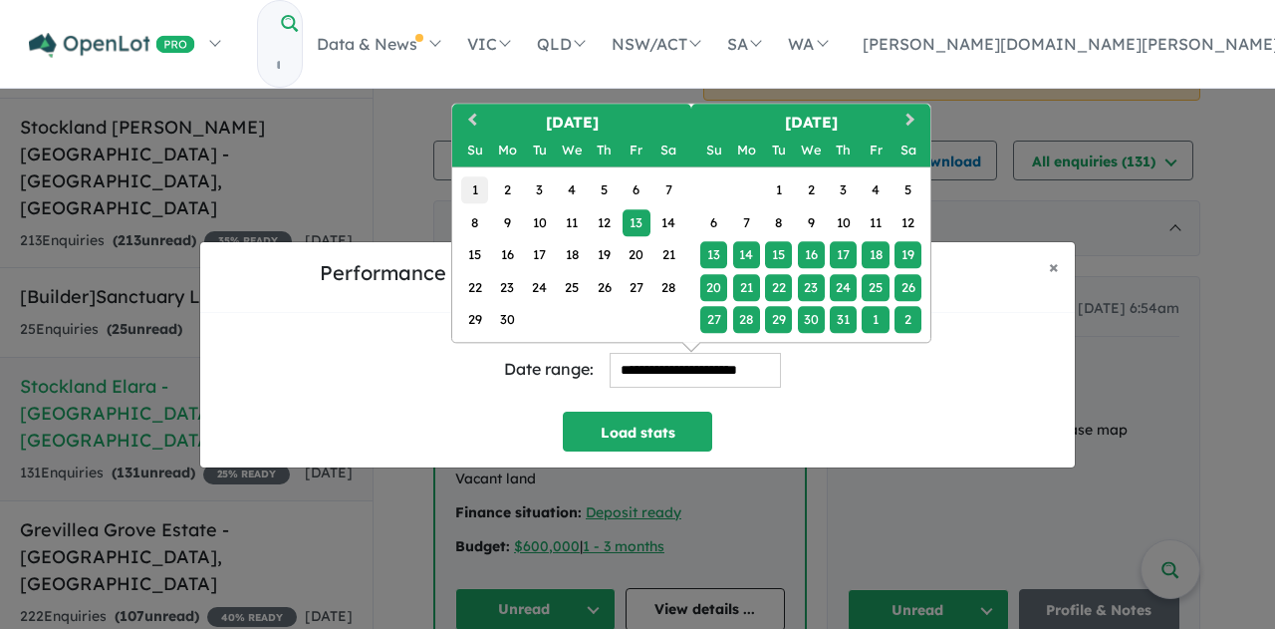
click at [477, 190] on div "1" at bounding box center [474, 189] width 27 height 27
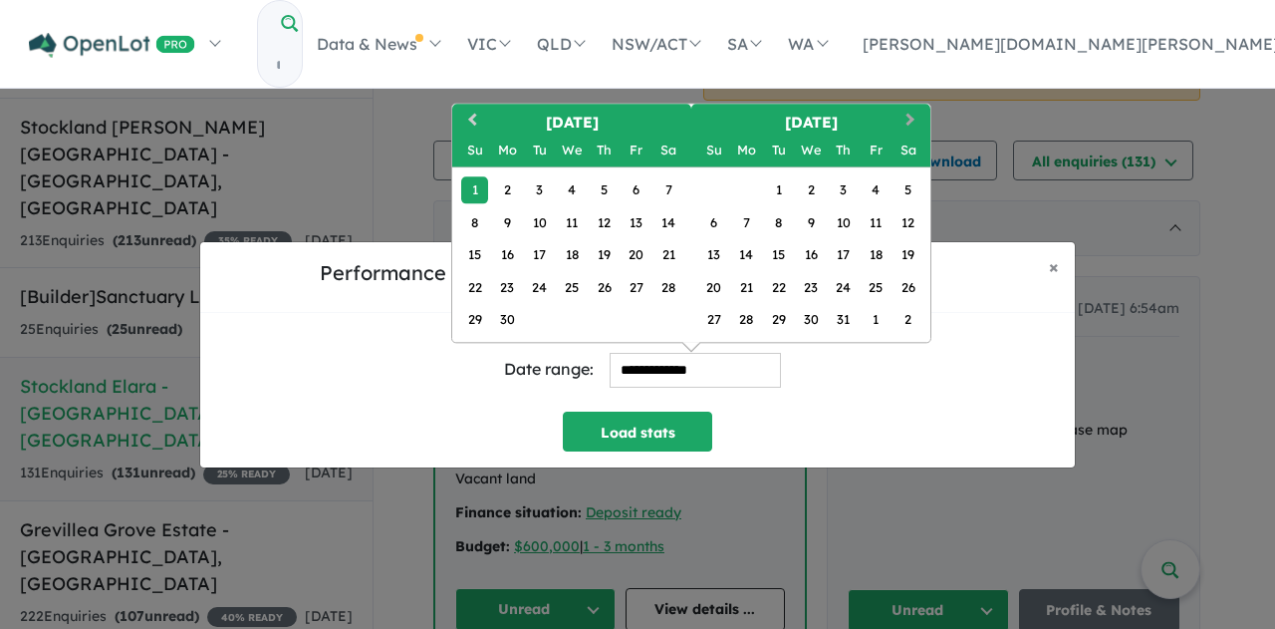
click at [911, 117] on span "Next Month" at bounding box center [911, 120] width 0 height 25
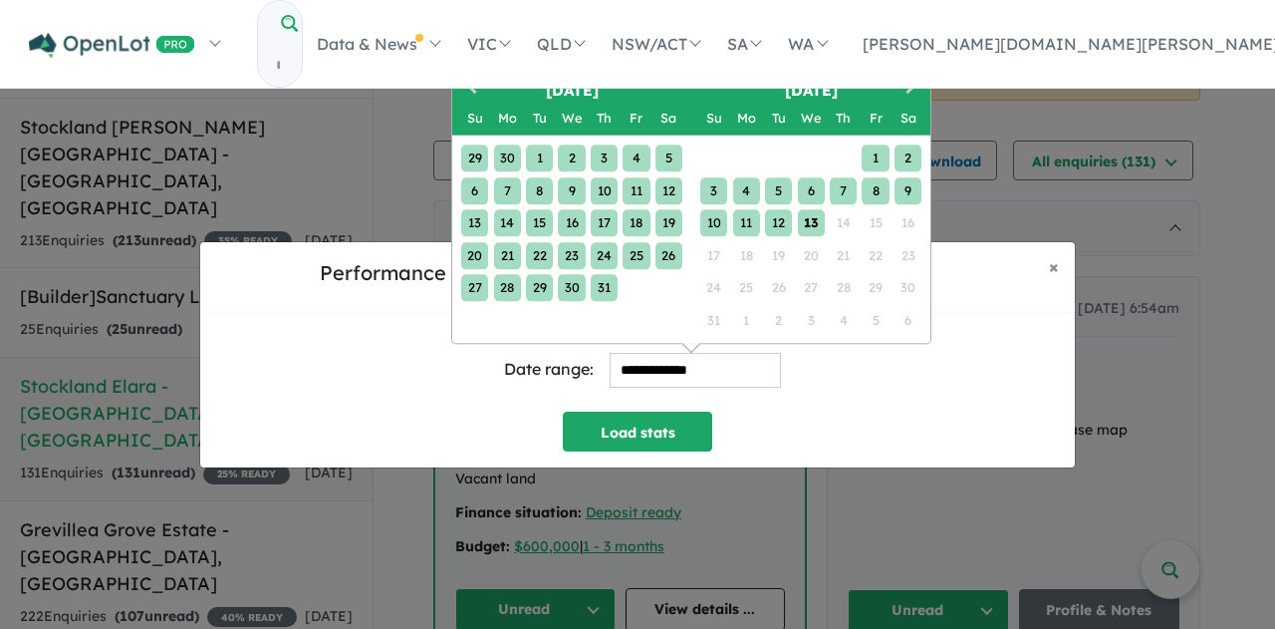
click at [810, 233] on div "13" at bounding box center [811, 222] width 27 height 27
type input "**********"
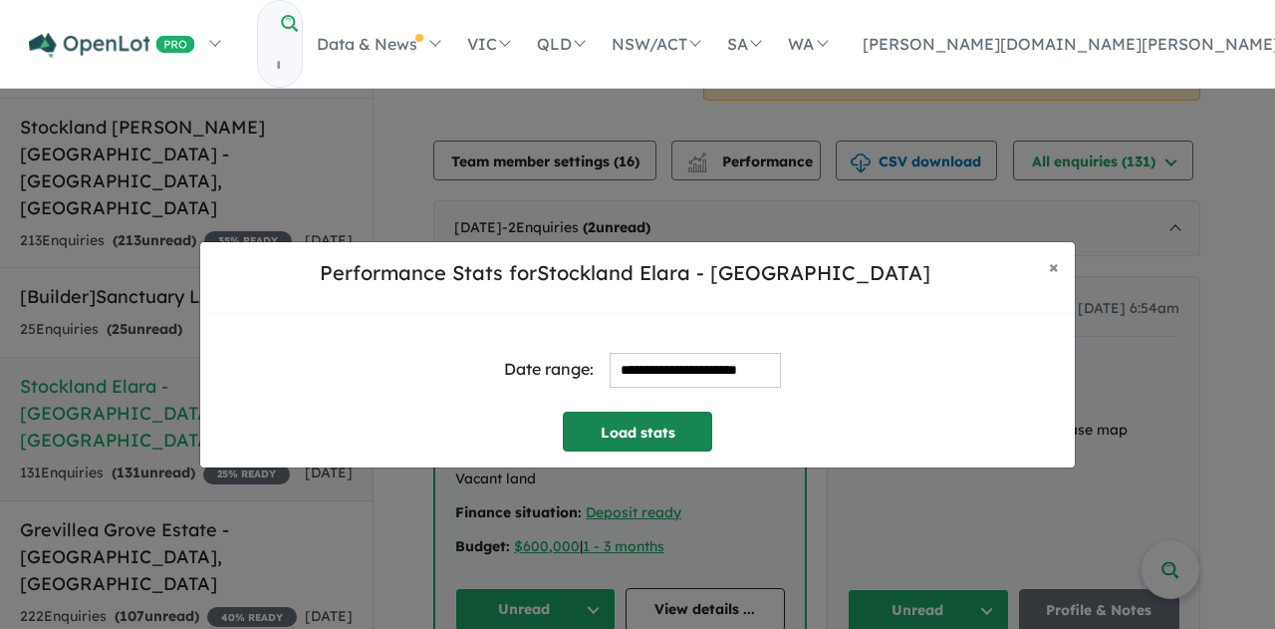
click at [650, 435] on button "Load stats" at bounding box center [637, 431] width 149 height 40
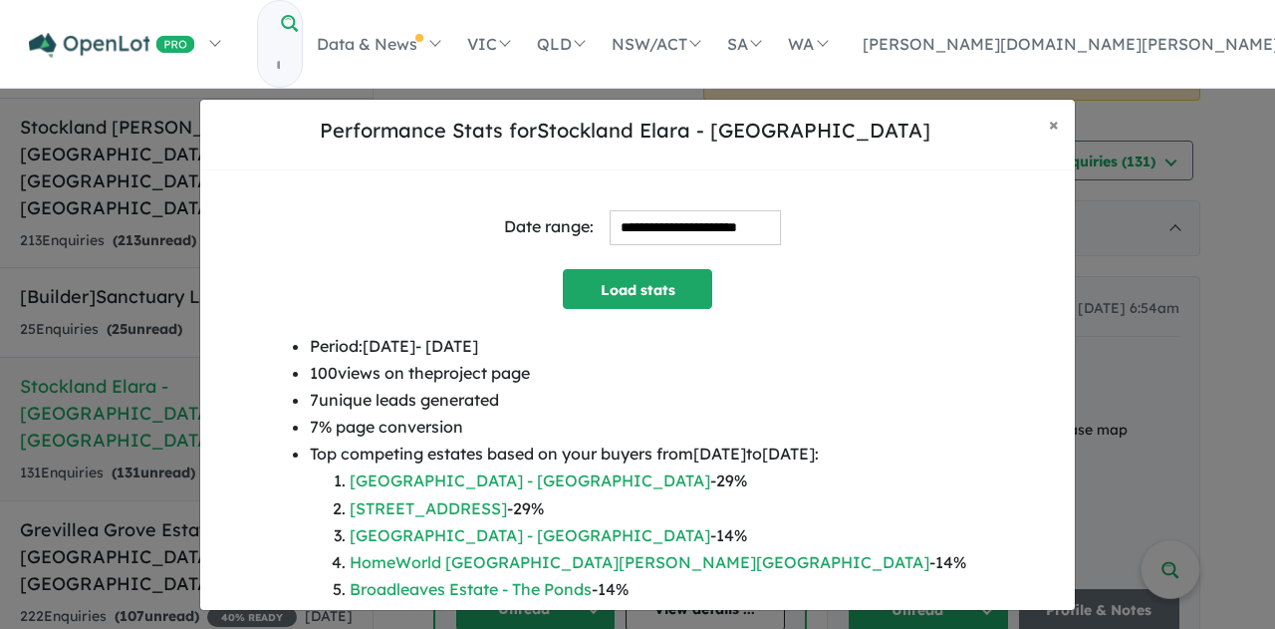
drag, startPoint x: 556, startPoint y: 395, endPoint x: 327, endPoint y: 404, distance: 229.4
click at [327, 404] on div "Period: [DATE] - [DATE] 100 views on the project page 7 unique leads generated …" at bounding box center [637, 476] width 843 height 287
copy li "7 unique leads generated"
